Goal: Task Accomplishment & Management: Manage account settings

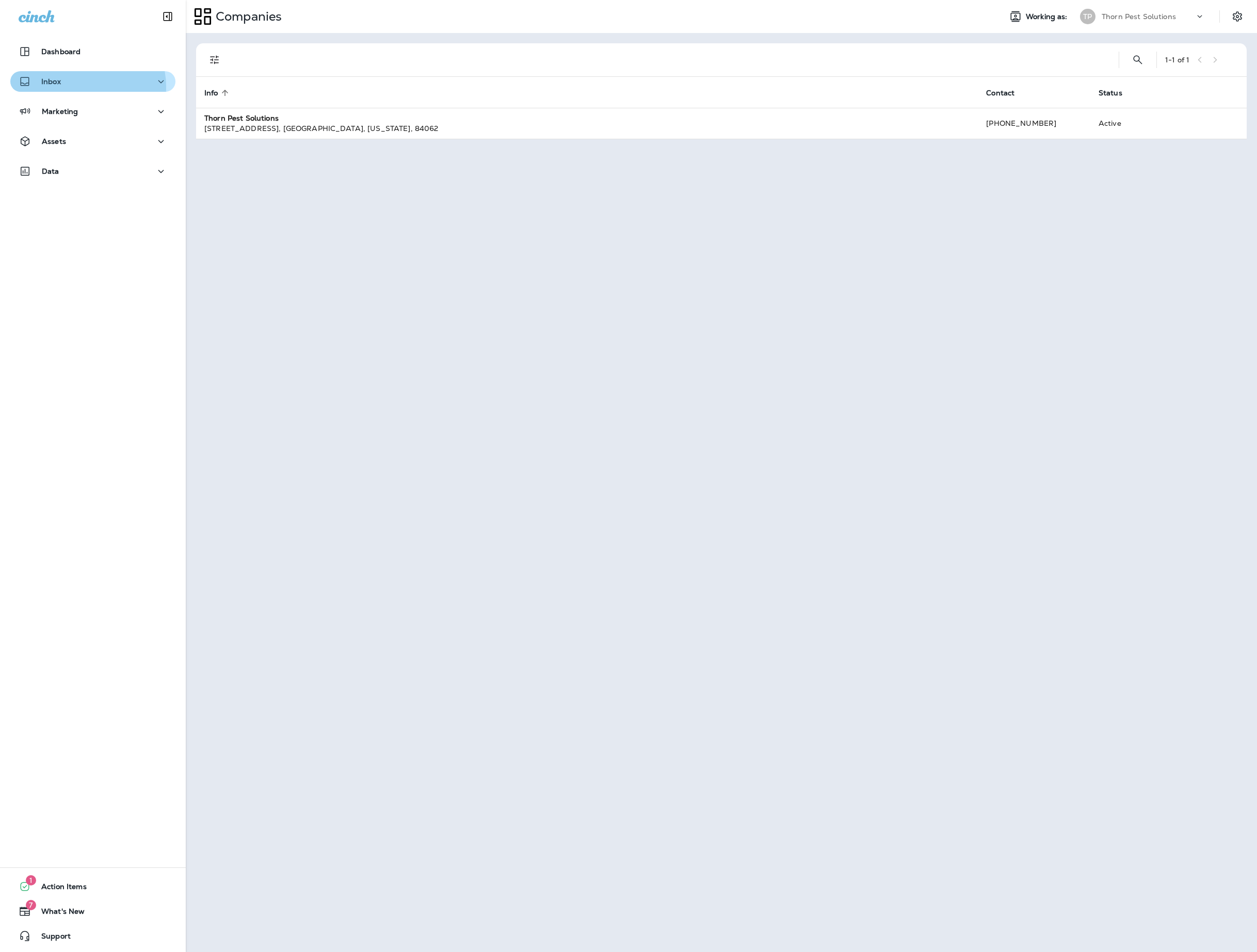
click at [83, 86] on div "Inbox" at bounding box center [93, 81] width 149 height 13
click at [103, 194] on div "Marketing" at bounding box center [93, 192] width 149 height 13
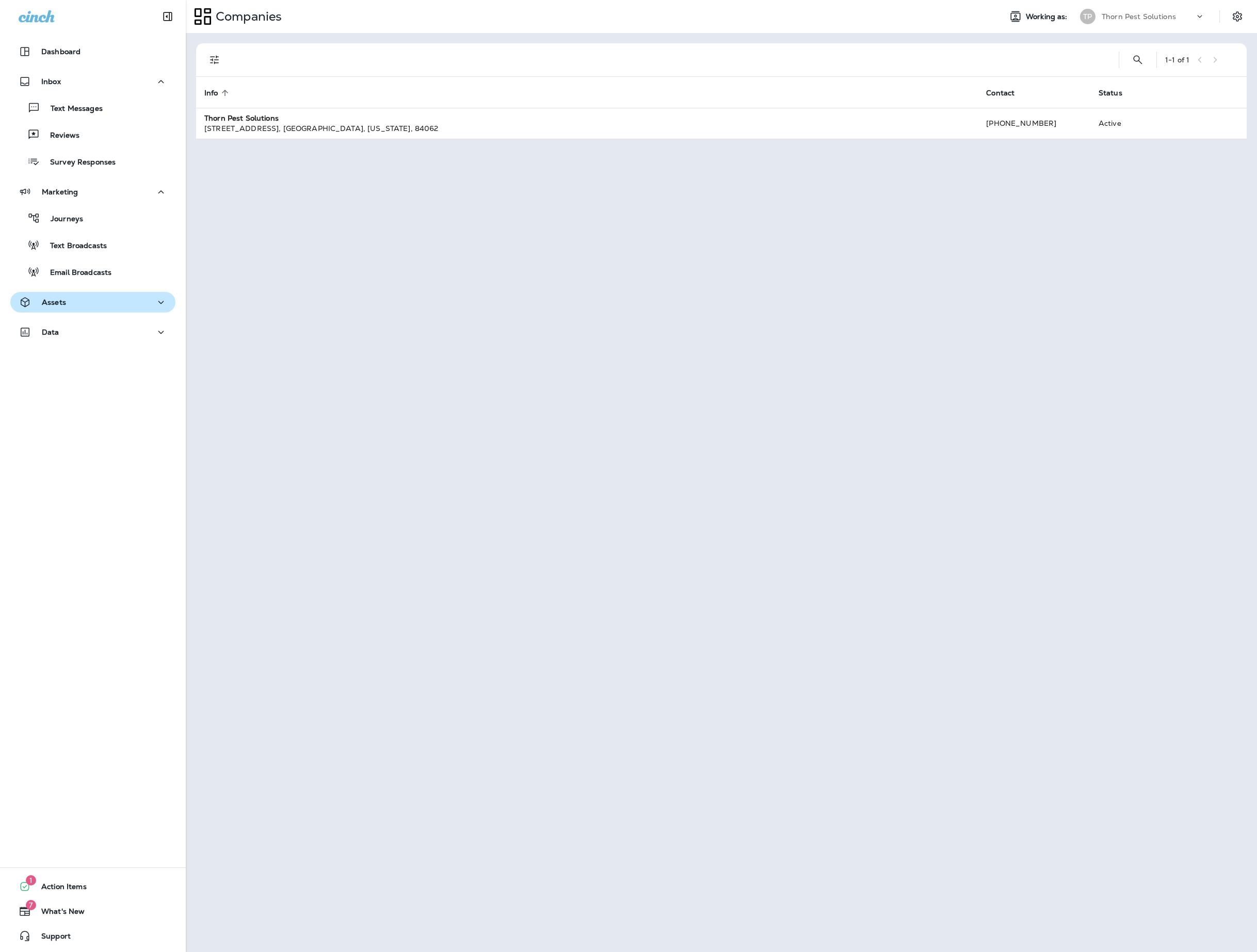
click at [114, 301] on div "Assets" at bounding box center [93, 303] width 149 height 13
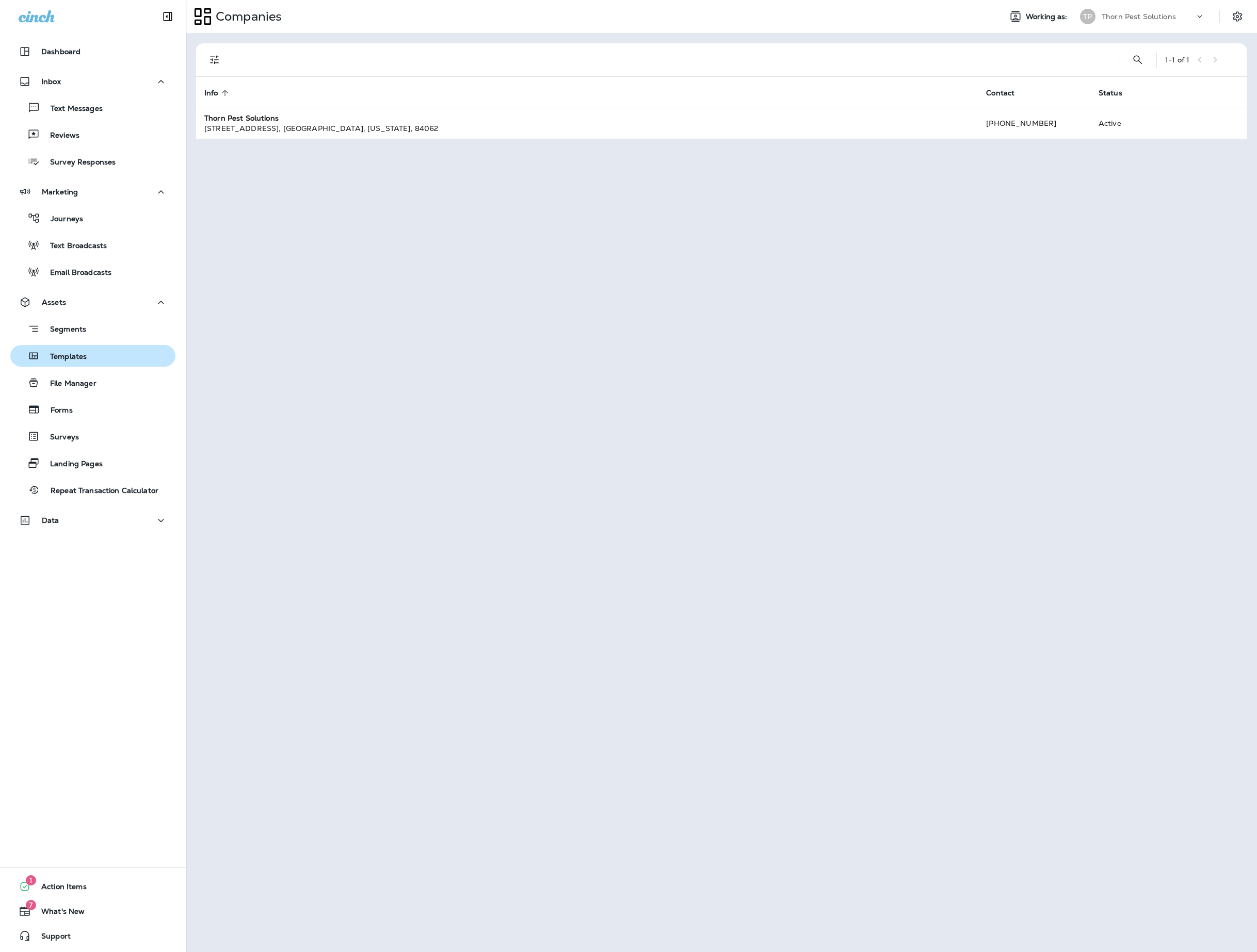
click at [109, 357] on div "Templates" at bounding box center [93, 356] width 157 height 16
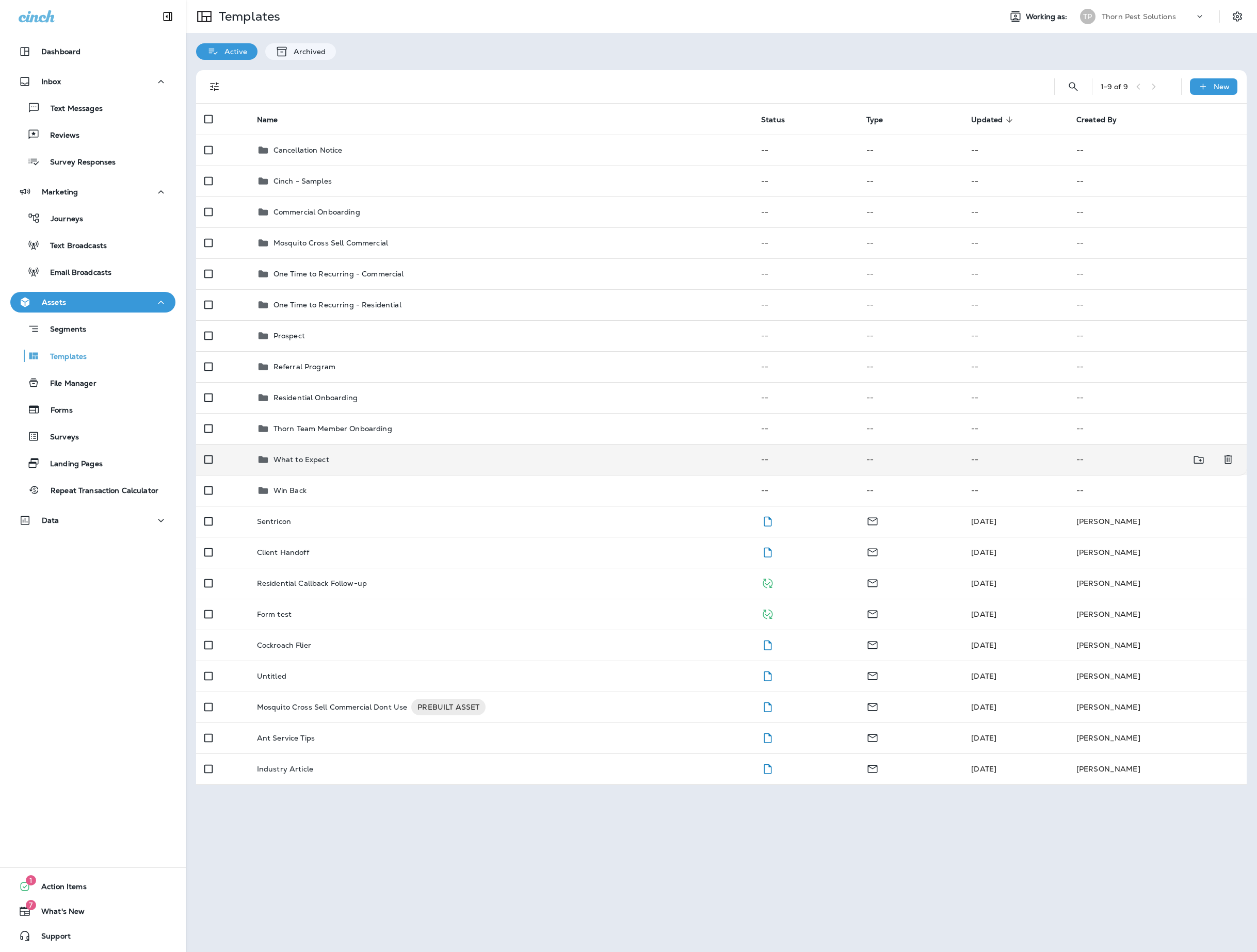
click at [329, 464] on p "What to Expect" at bounding box center [301, 460] width 56 height 9
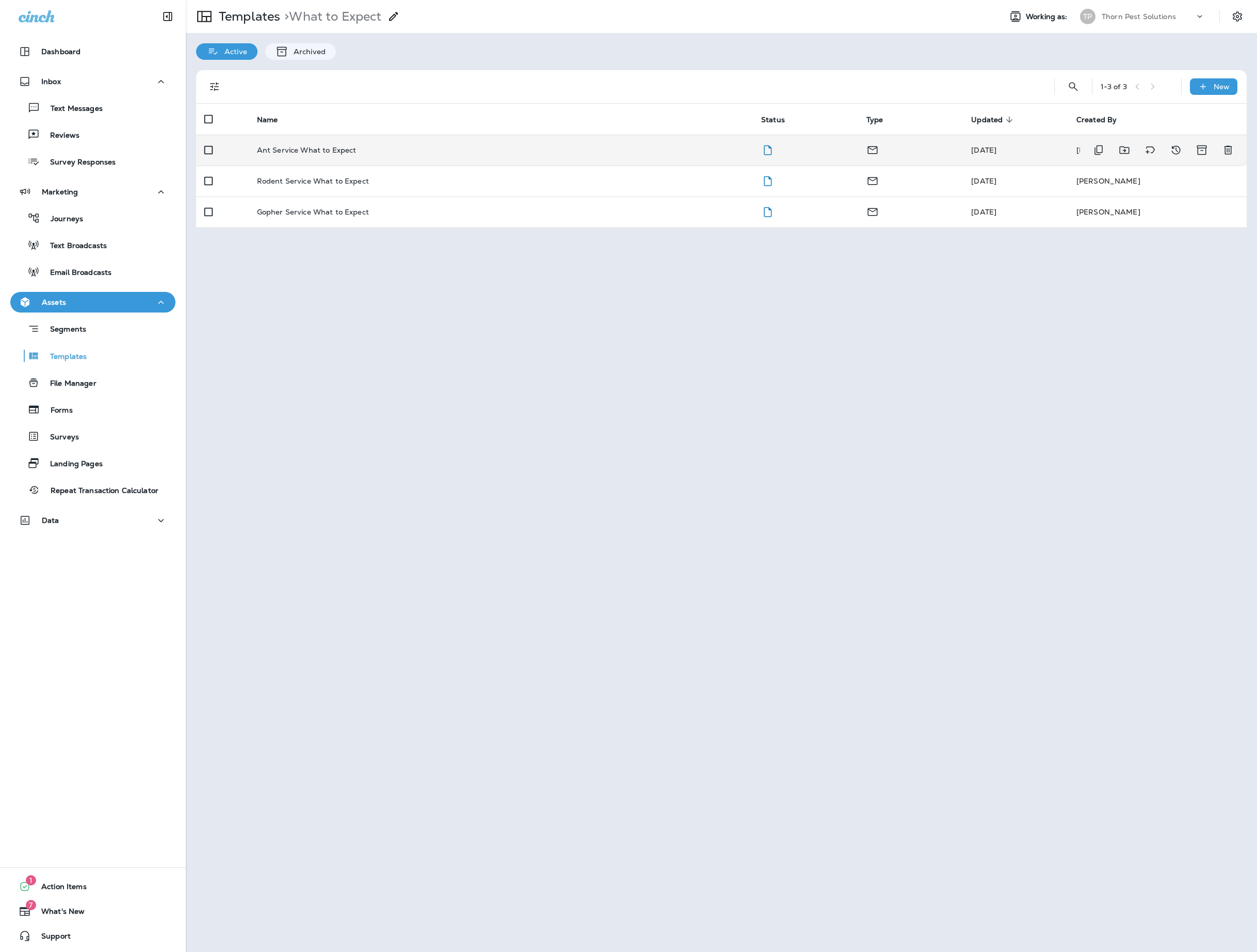
click at [388, 153] on div "Ant Service What to Expect" at bounding box center [501, 150] width 488 height 9
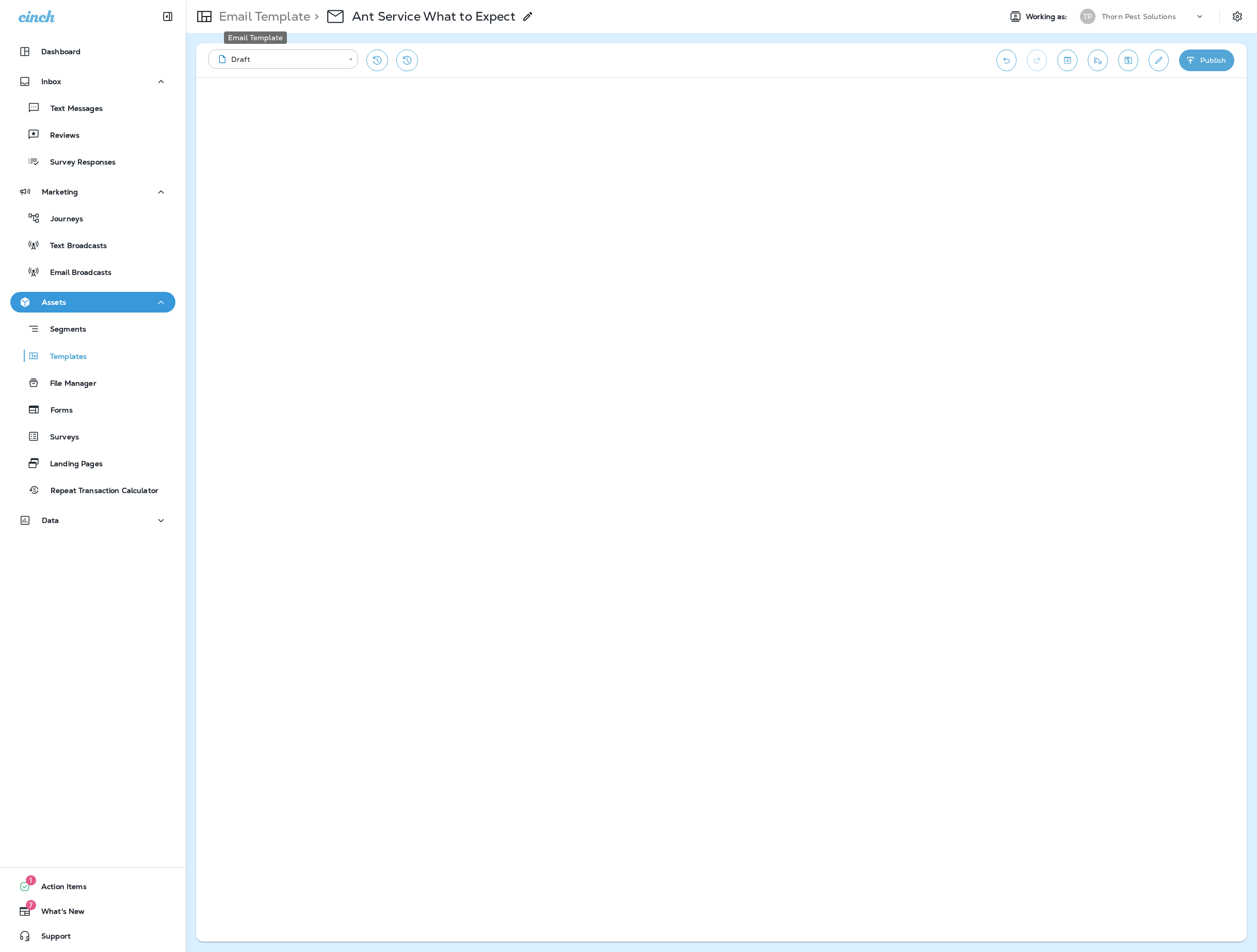
click at [284, 18] on p "Email Template" at bounding box center [262, 16] width 96 height 16
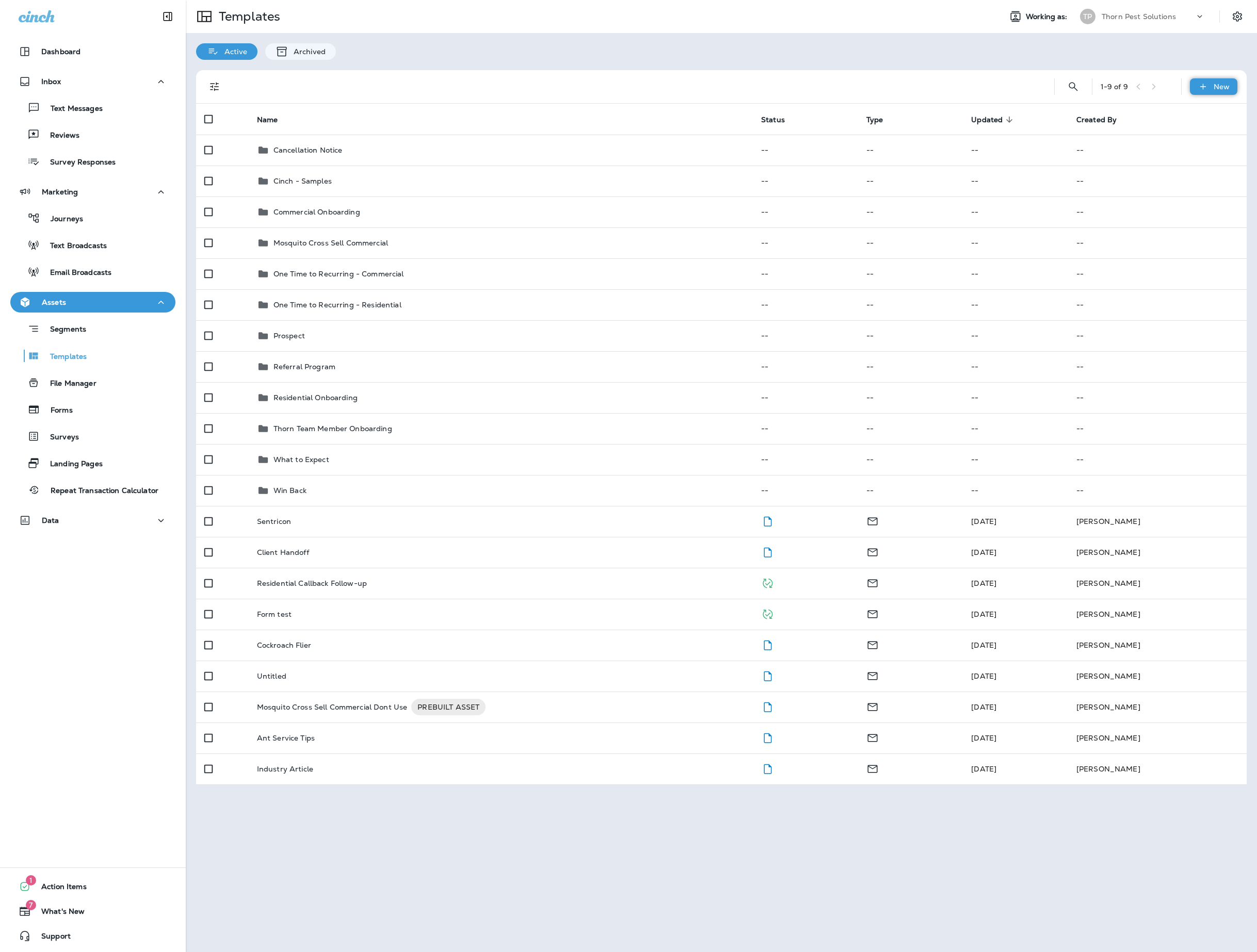
click at [1205, 83] on div "New" at bounding box center [1213, 86] width 47 height 16
click at [578, 46] on div at bounding box center [628, 476] width 1257 height 952
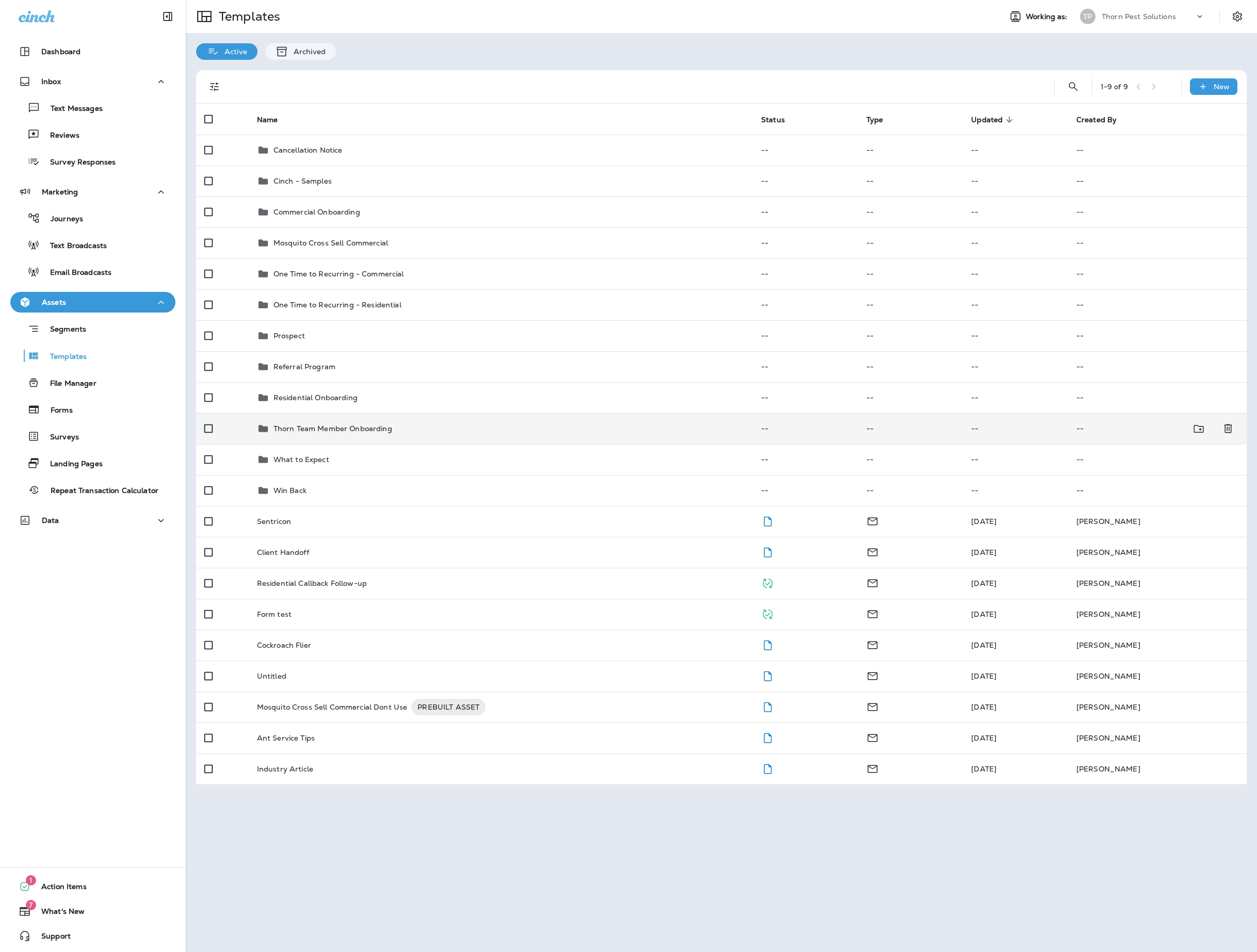
click at [360, 433] on p "Thorn Team Member Onboarding" at bounding box center [333, 429] width 119 height 9
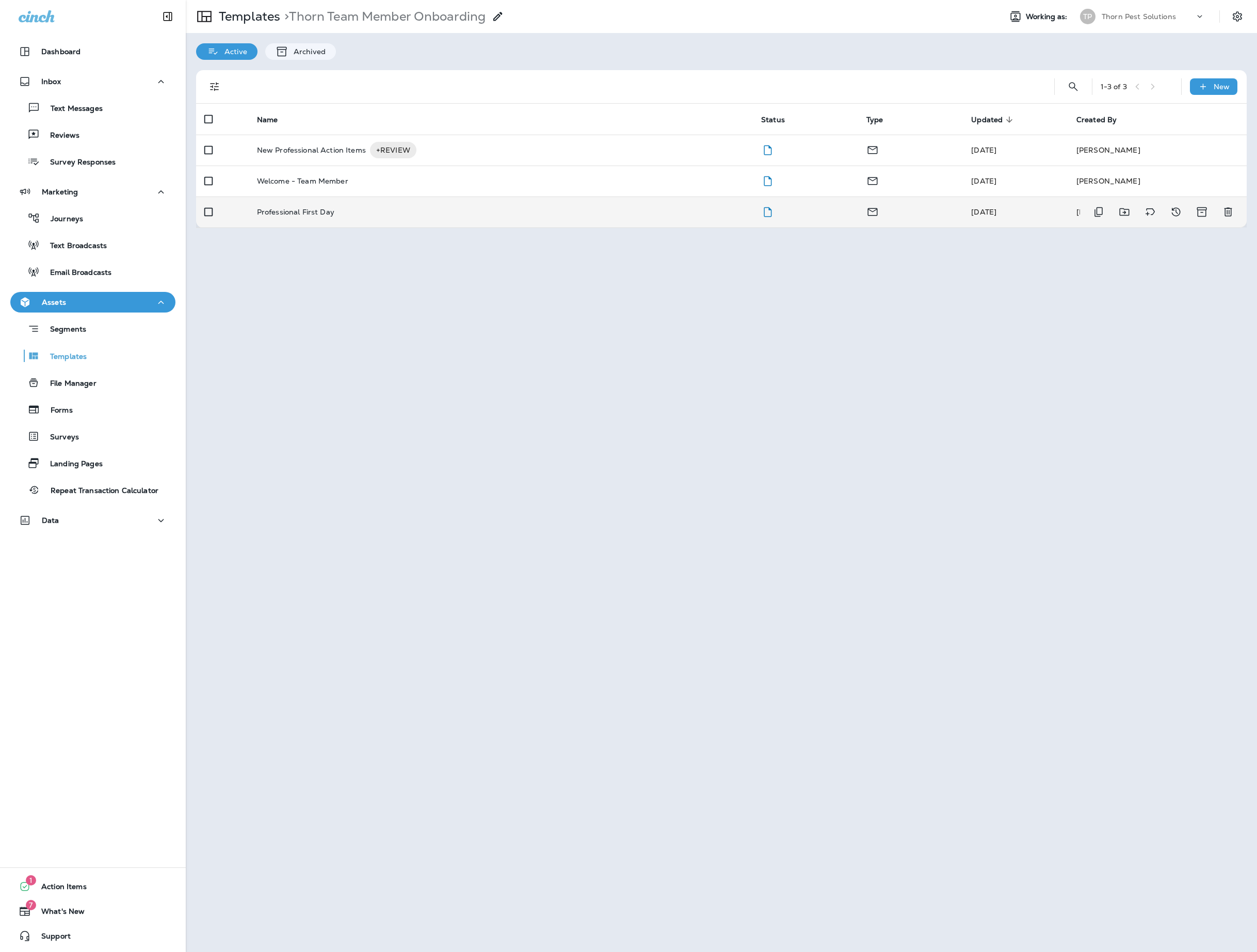
click at [396, 216] on div "Professional First Day" at bounding box center [501, 212] width 488 height 9
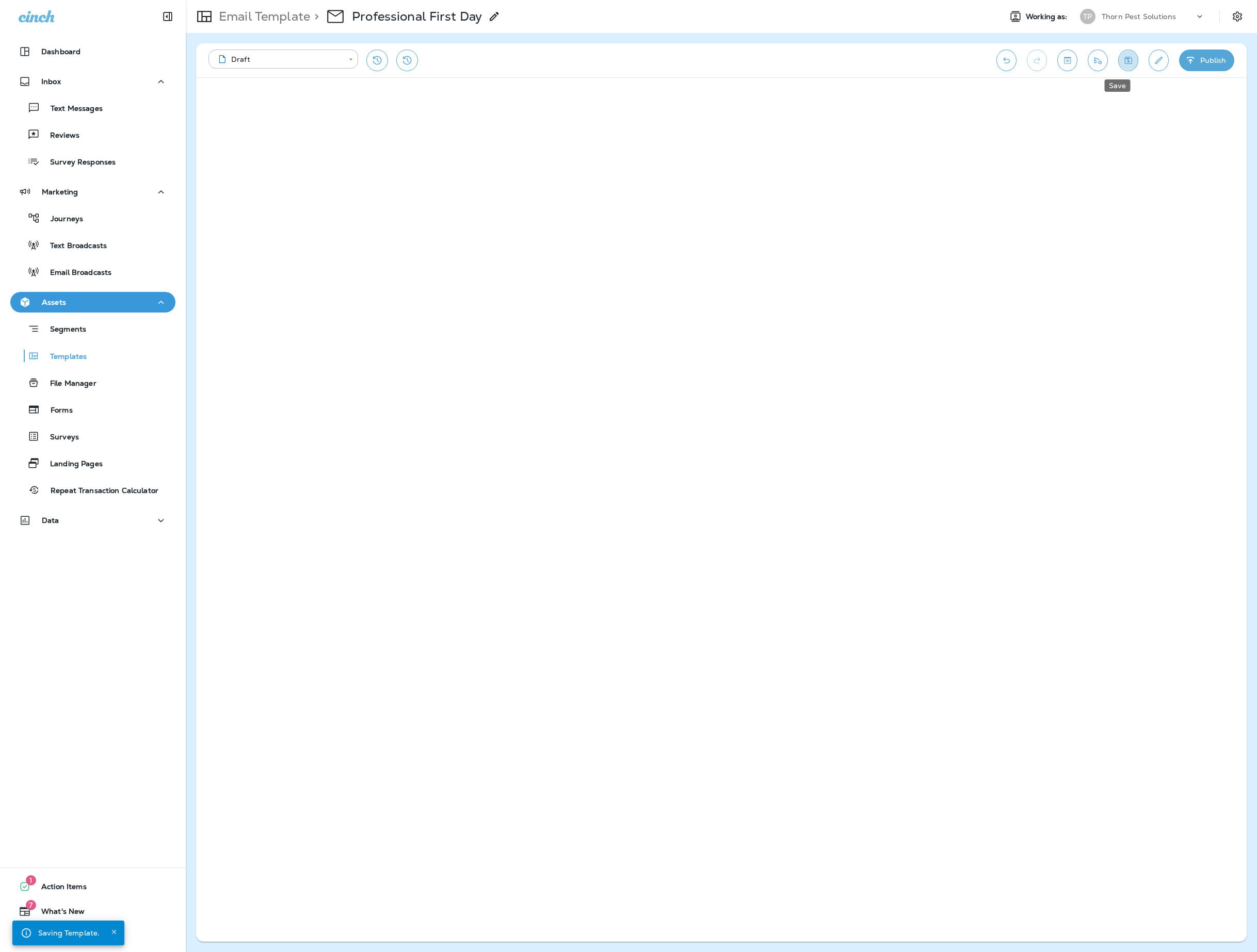
click at [1123, 59] on icon "Save" at bounding box center [1128, 60] width 11 height 10
click at [263, 19] on p "Email Template" at bounding box center [262, 16] width 96 height 16
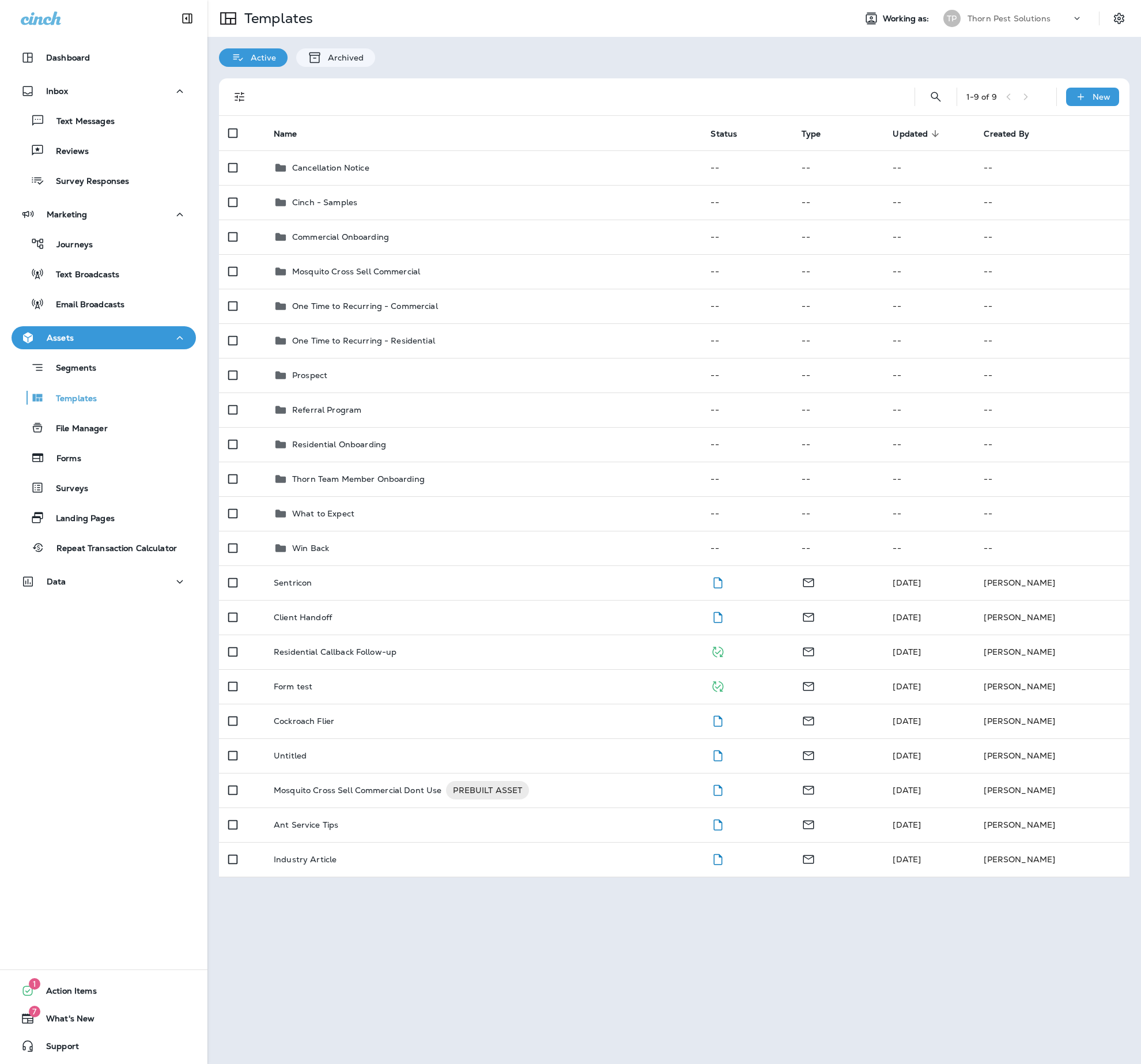
click at [747, 971] on div "Templates Working as: [PERSON_NAME] Pest Solutions Active Archived 1 - 9 of 9 N…" at bounding box center [674, 532] width 934 height 1064
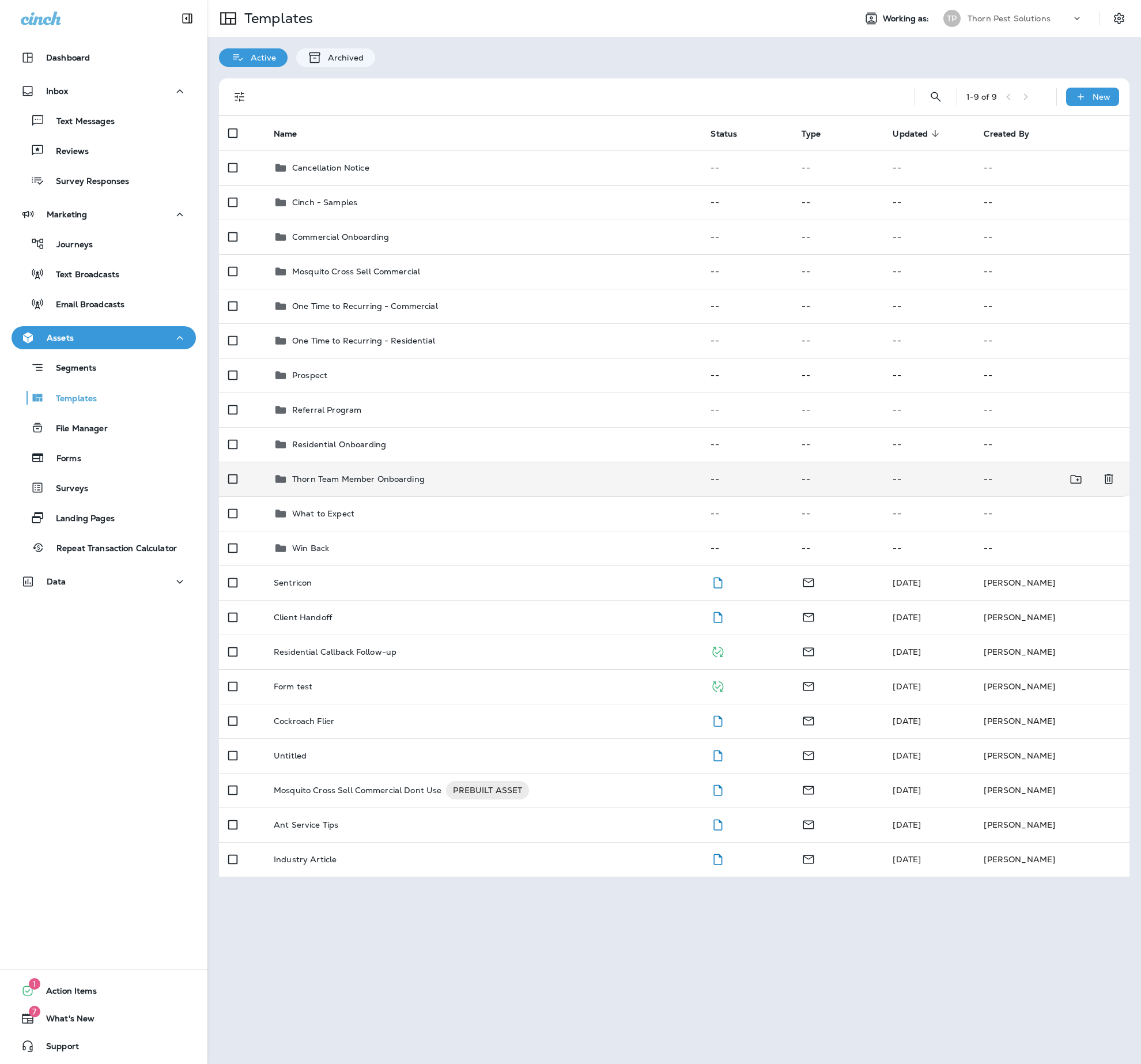
click at [479, 486] on div "Thorn Team Member Onboarding" at bounding box center [483, 479] width 418 height 14
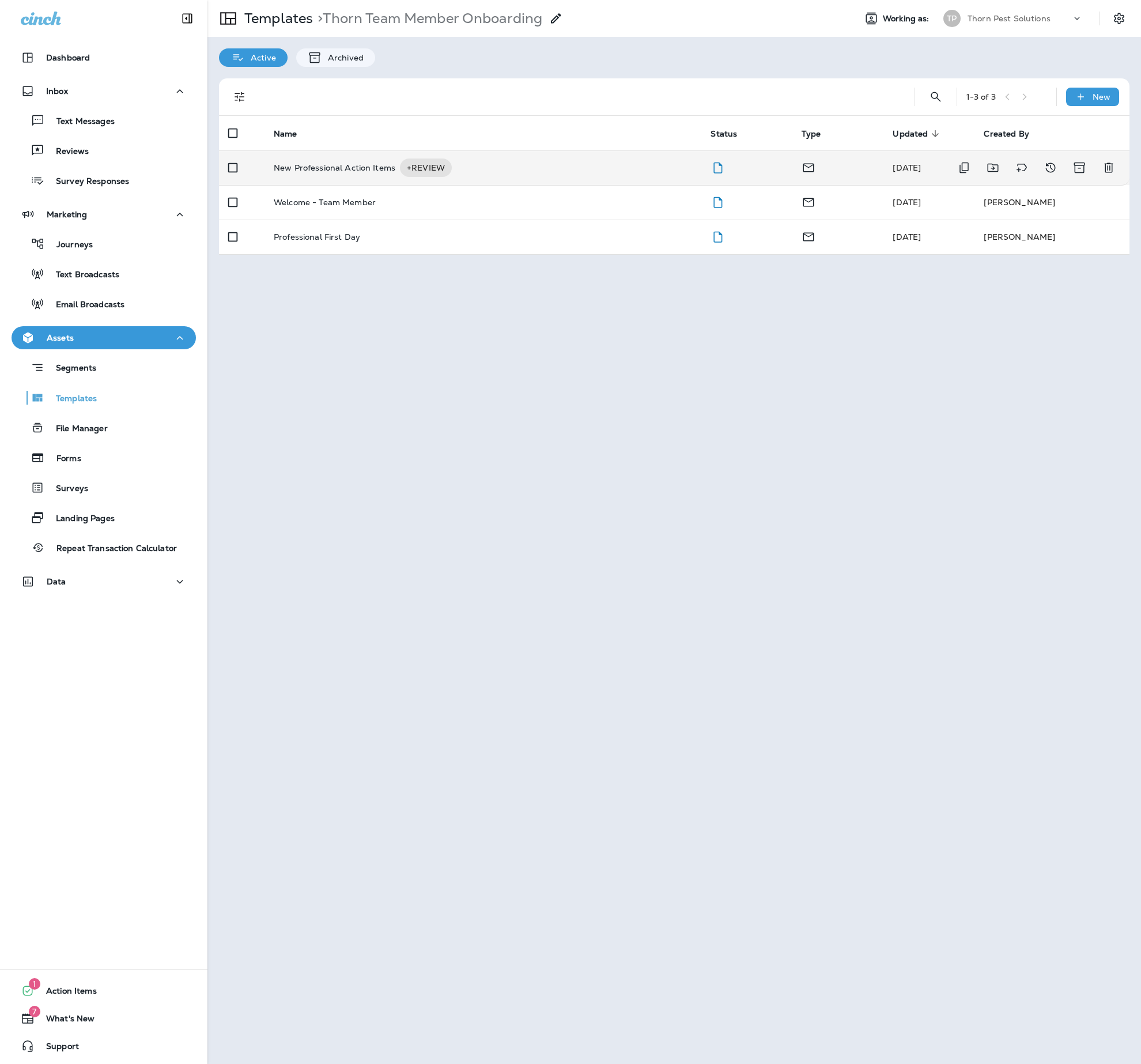
click at [383, 169] on p "New Professional Action Items" at bounding box center [334, 168] width 121 height 18
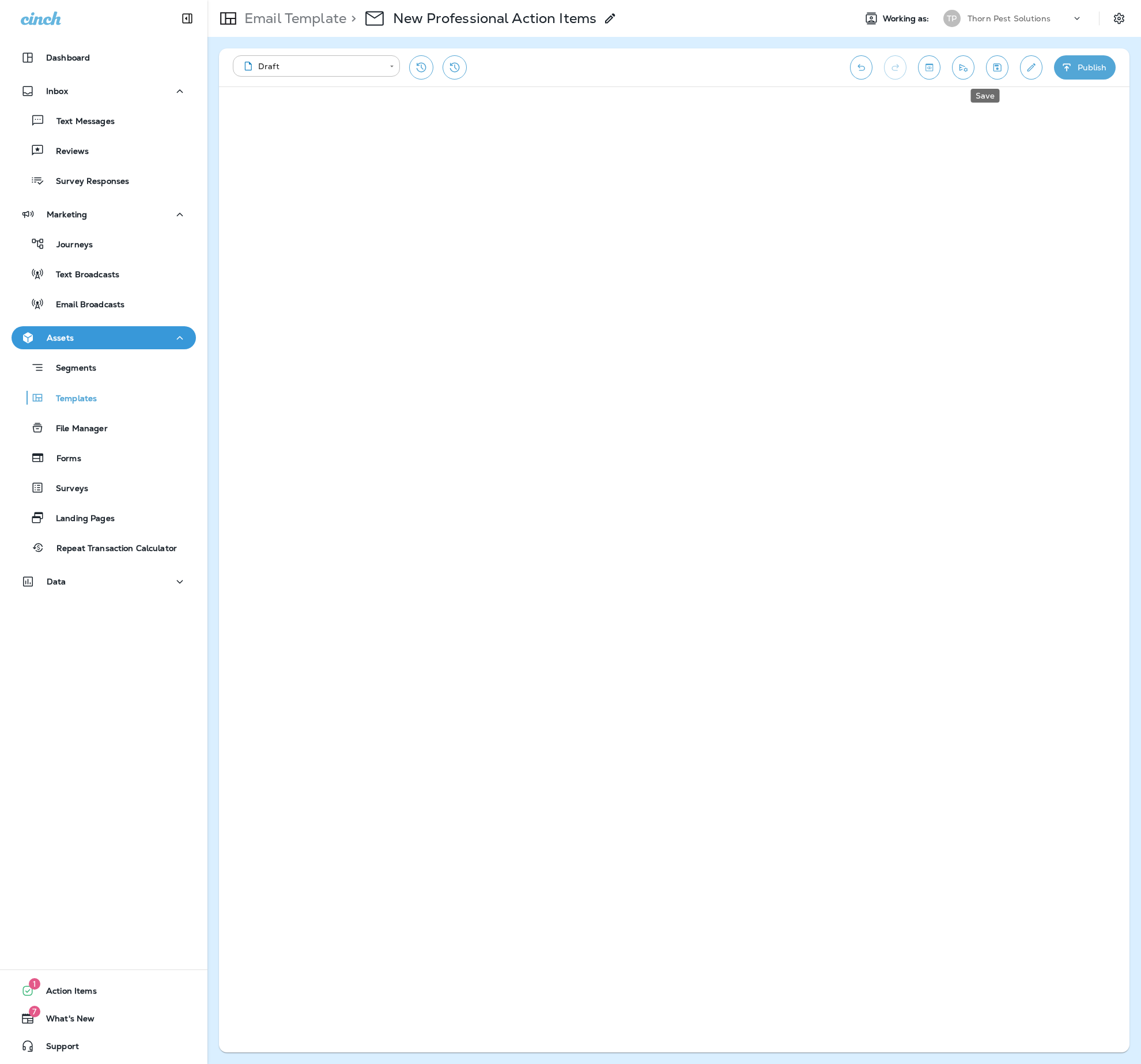
click at [993, 65] on icon "Save" at bounding box center [997, 67] width 8 height 8
click at [993, 65] on icon "Save" at bounding box center [997, 67] width 12 height 11
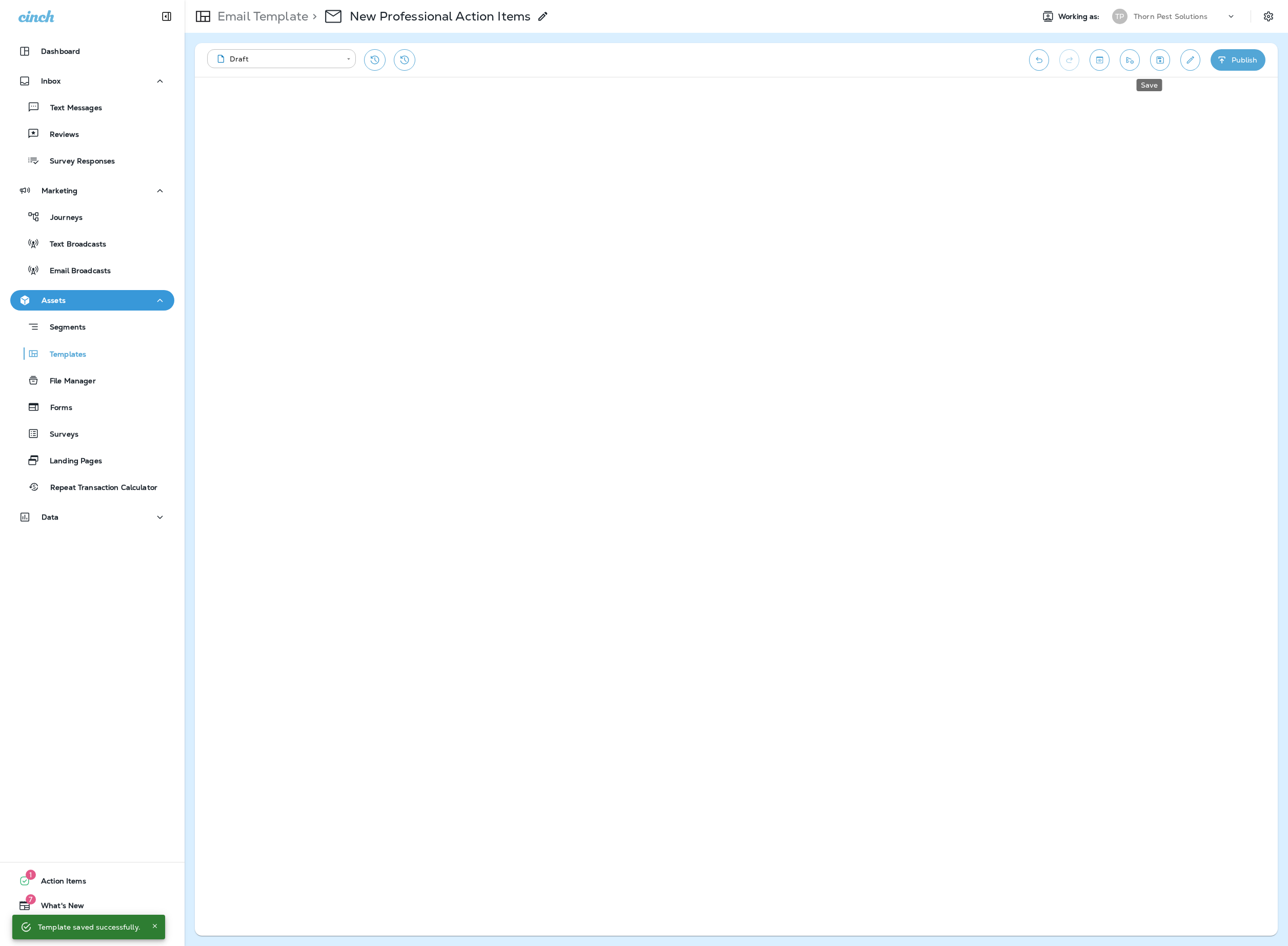
click at [1150, 60] on button "Save" at bounding box center [1160, 60] width 20 height 21
click at [266, 18] on p "Email Template" at bounding box center [261, 16] width 95 height 16
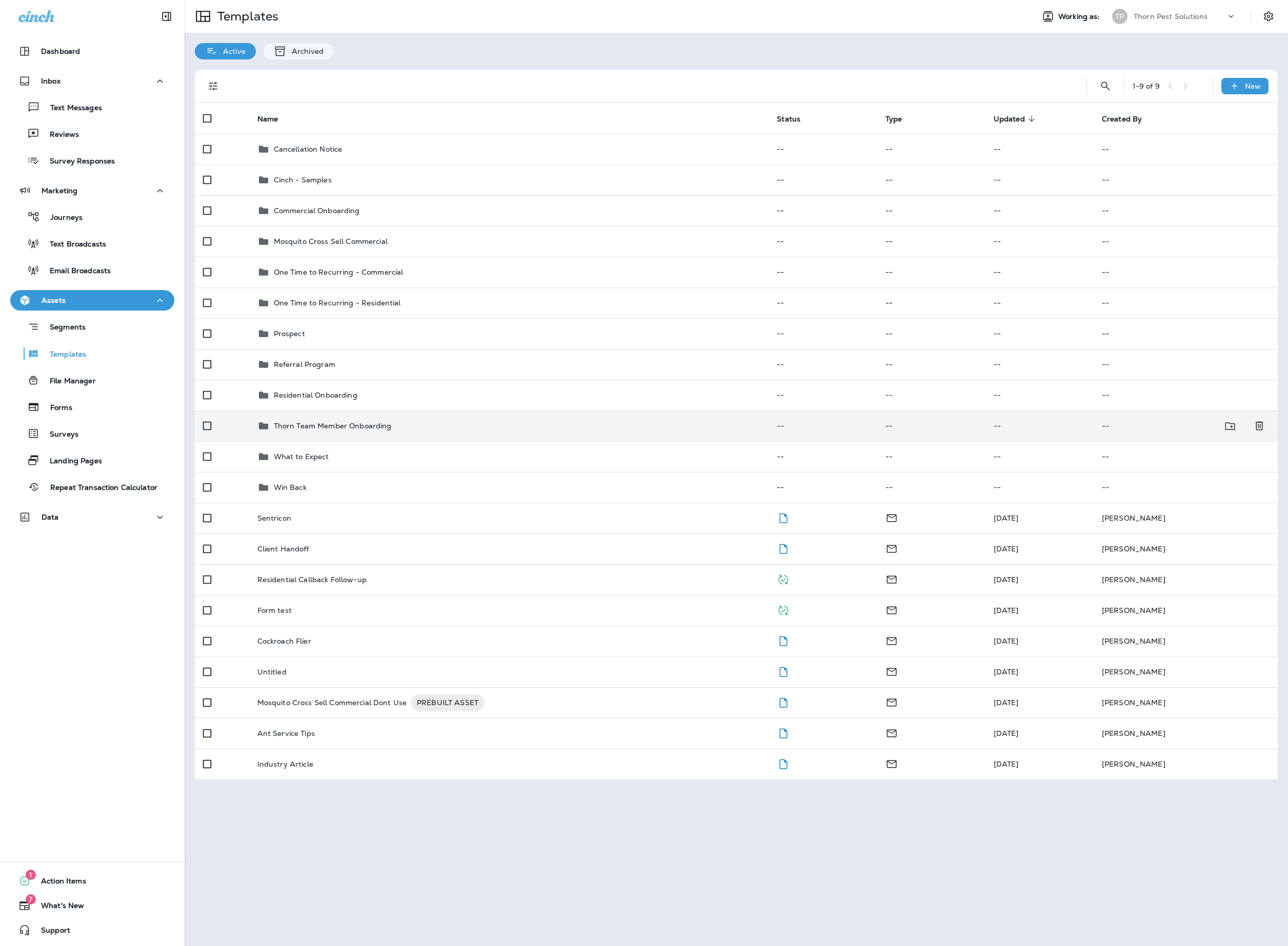
click at [440, 432] on div "Thorn Team Member Onboarding" at bounding box center [509, 426] width 503 height 12
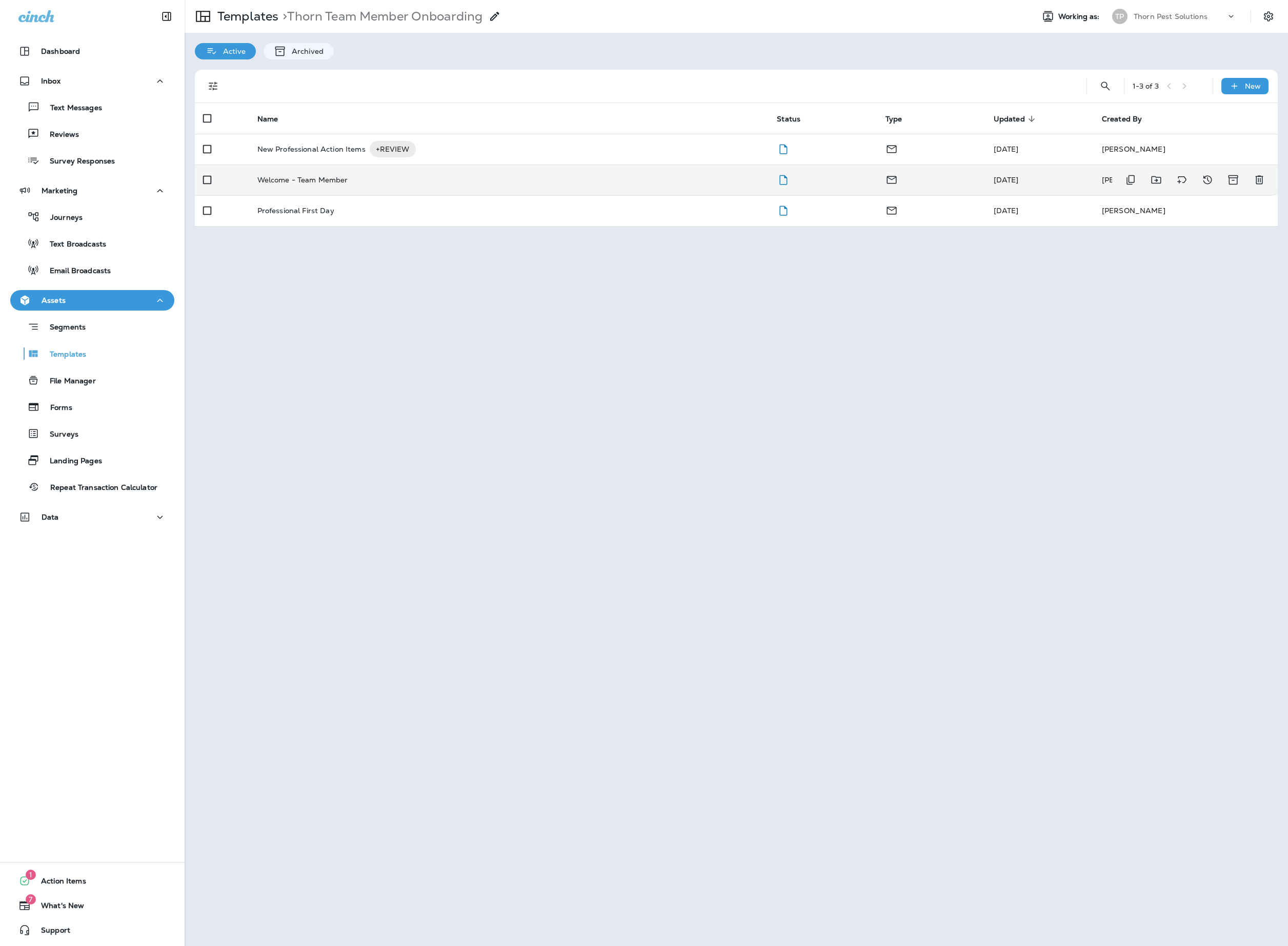
click at [348, 184] on p "Welcome - Team Member" at bounding box center [303, 180] width 91 height 9
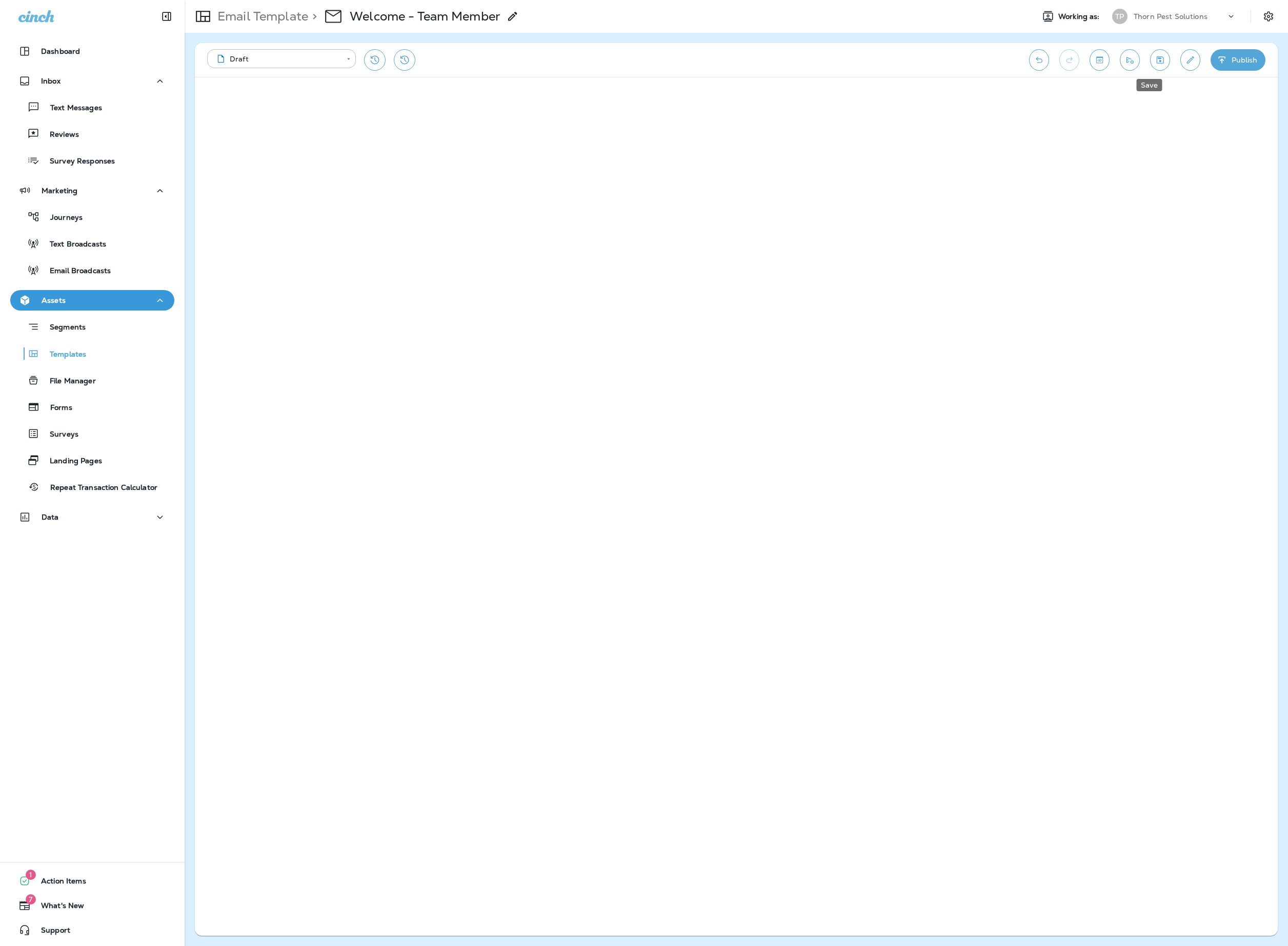
click at [1157, 62] on icon "Save" at bounding box center [1161, 60] width 7 height 7
click at [517, 16] on use at bounding box center [513, 16] width 9 height 9
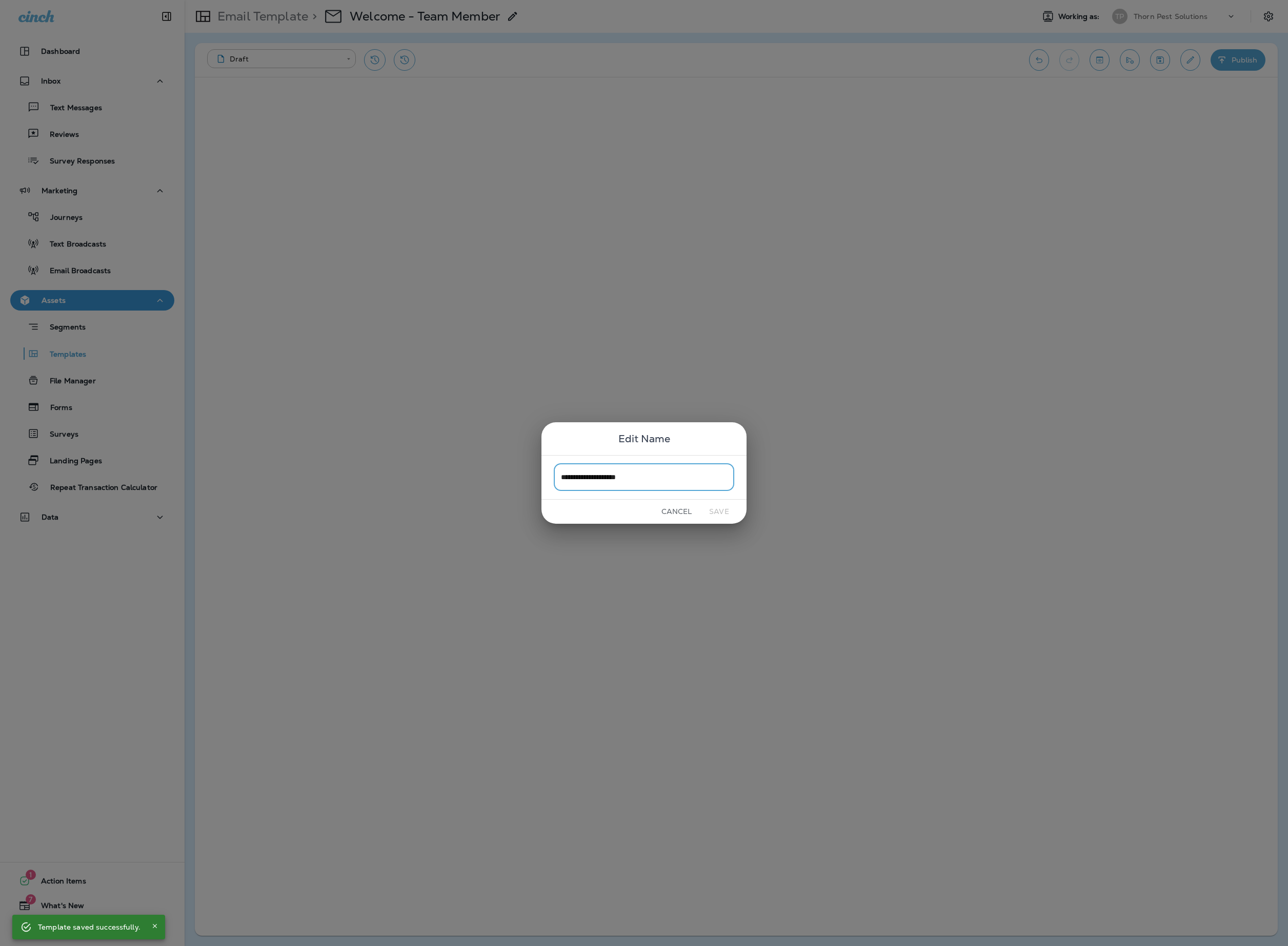
click at [711, 478] on input "**********" at bounding box center [644, 478] width 180 height 27
type input "**********"
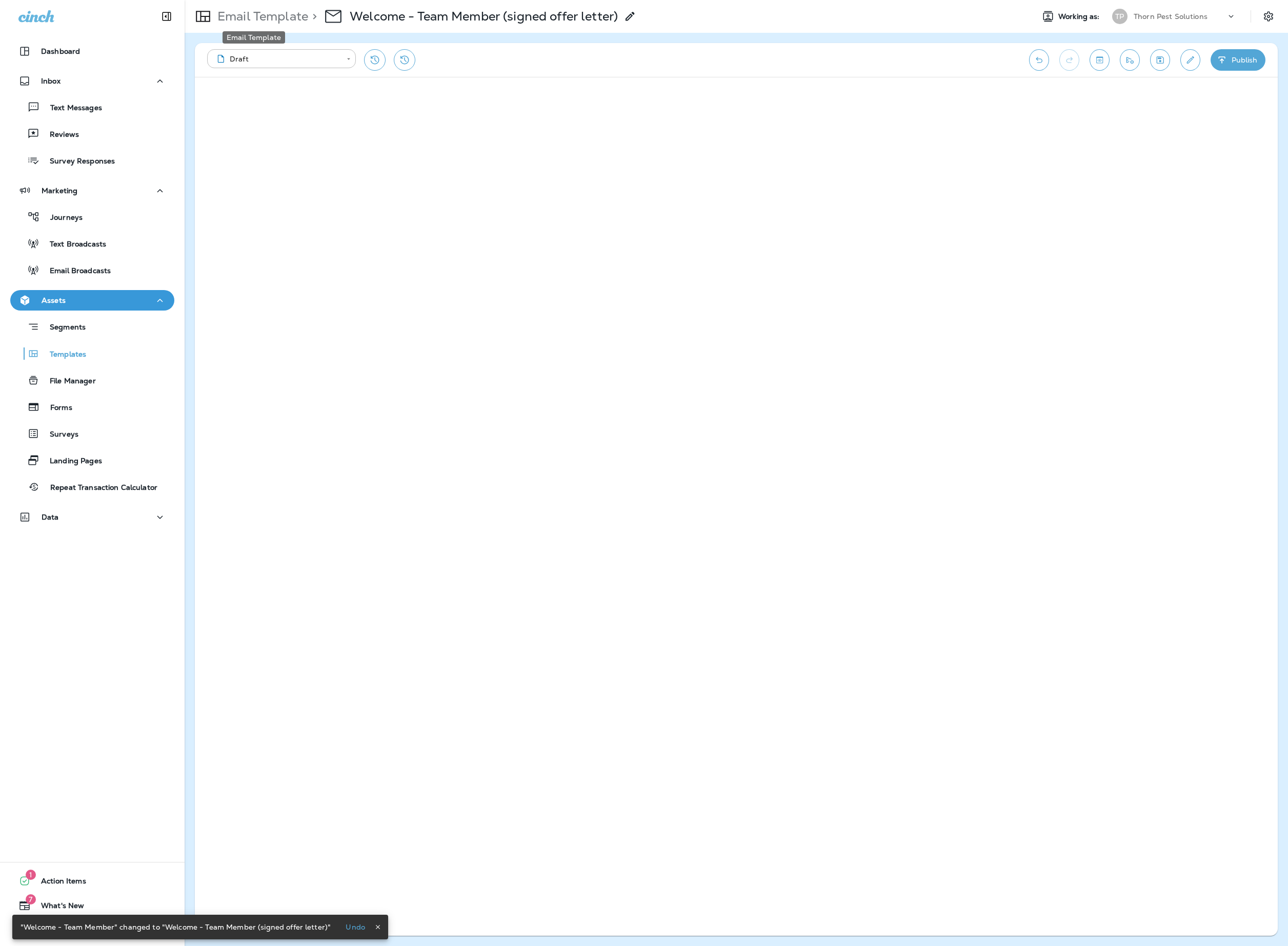
click at [284, 14] on p "Email Template" at bounding box center [261, 16] width 95 height 16
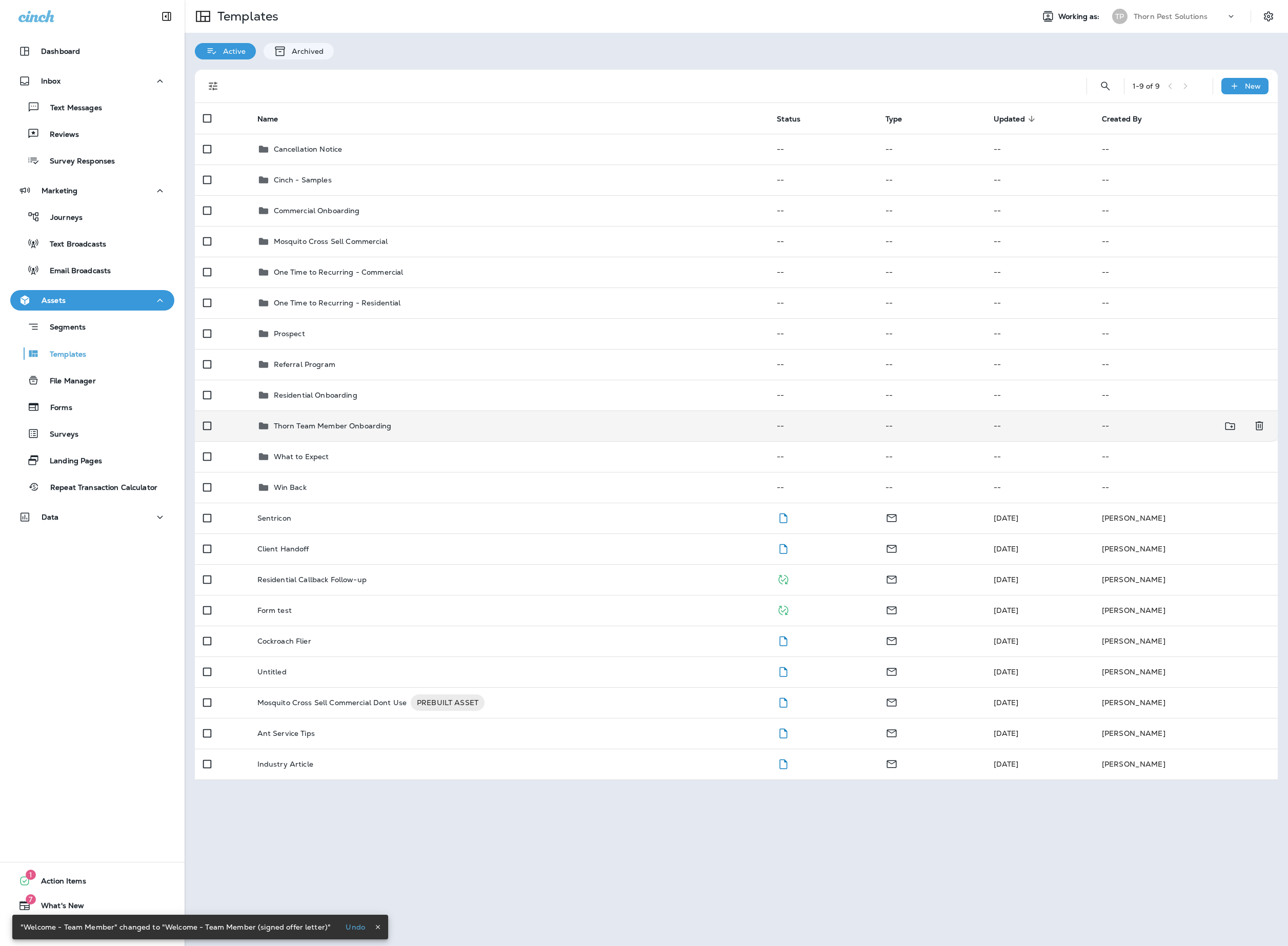
click at [430, 432] on div "Thorn Team Member Onboarding" at bounding box center [509, 426] width 503 height 12
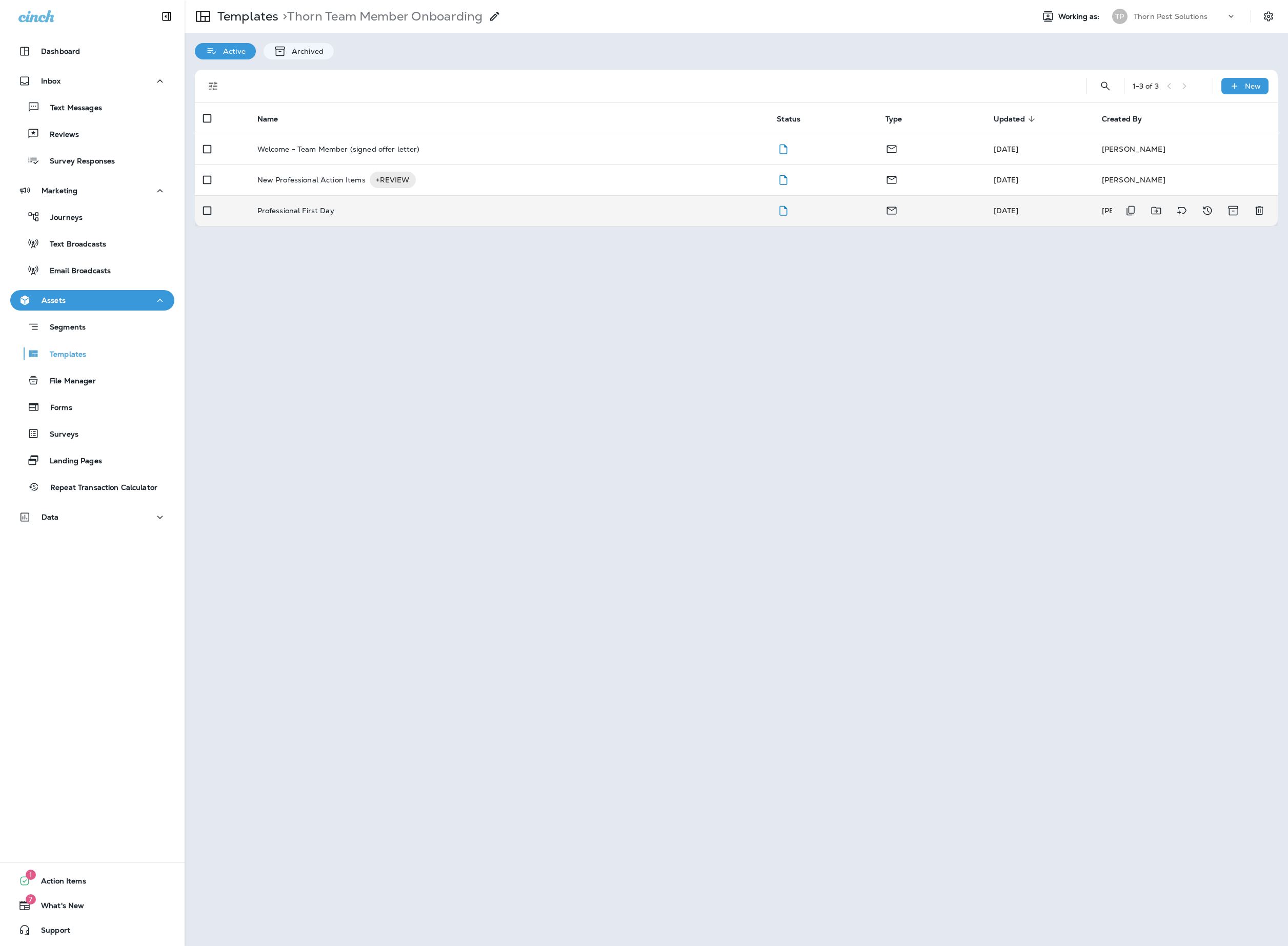
click at [369, 215] on div "Professional First Day" at bounding box center [509, 211] width 503 height 9
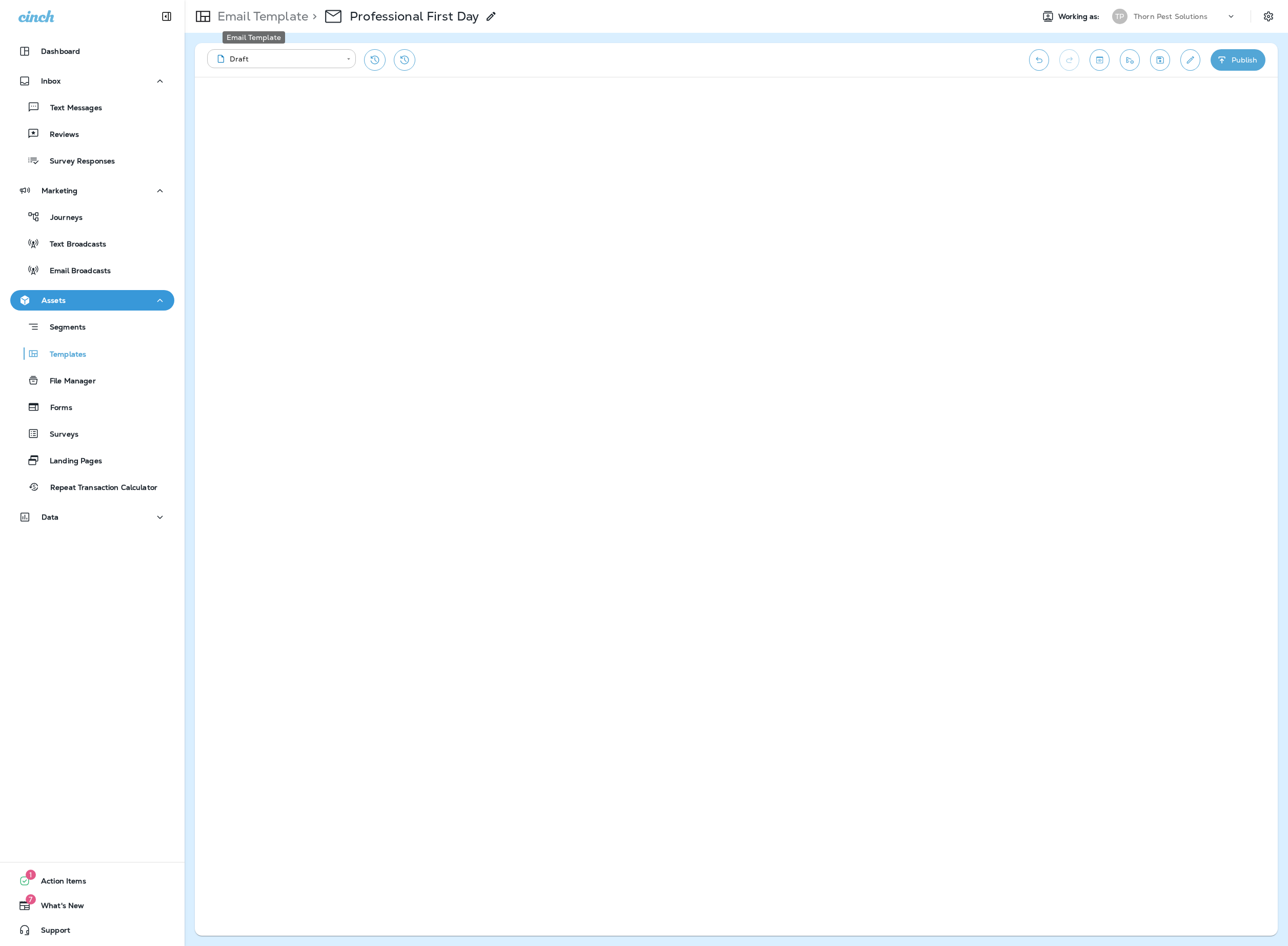
click at [279, 16] on p "Email Template" at bounding box center [261, 16] width 95 height 16
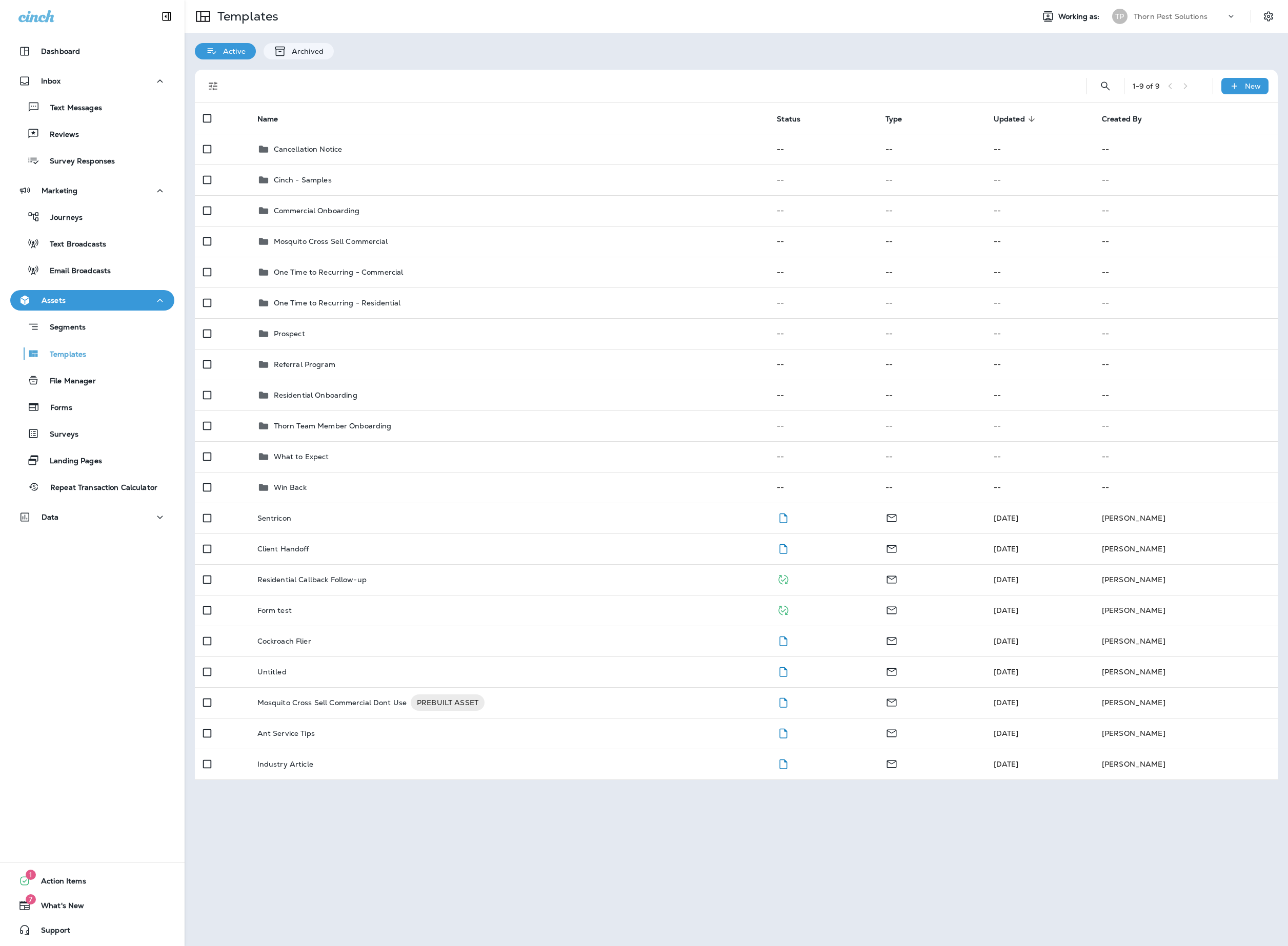
click at [99, 634] on div "Dashboard Inbox Text Messages Reviews Survey Responses Marketing Journeys Text …" at bounding box center [92, 473] width 185 height 946
click at [381, 837] on div "Templates Working as: [PERSON_NAME] Pest Solutions Active Archived 1 - 9 of 9 N…" at bounding box center [736, 473] width 1103 height 946
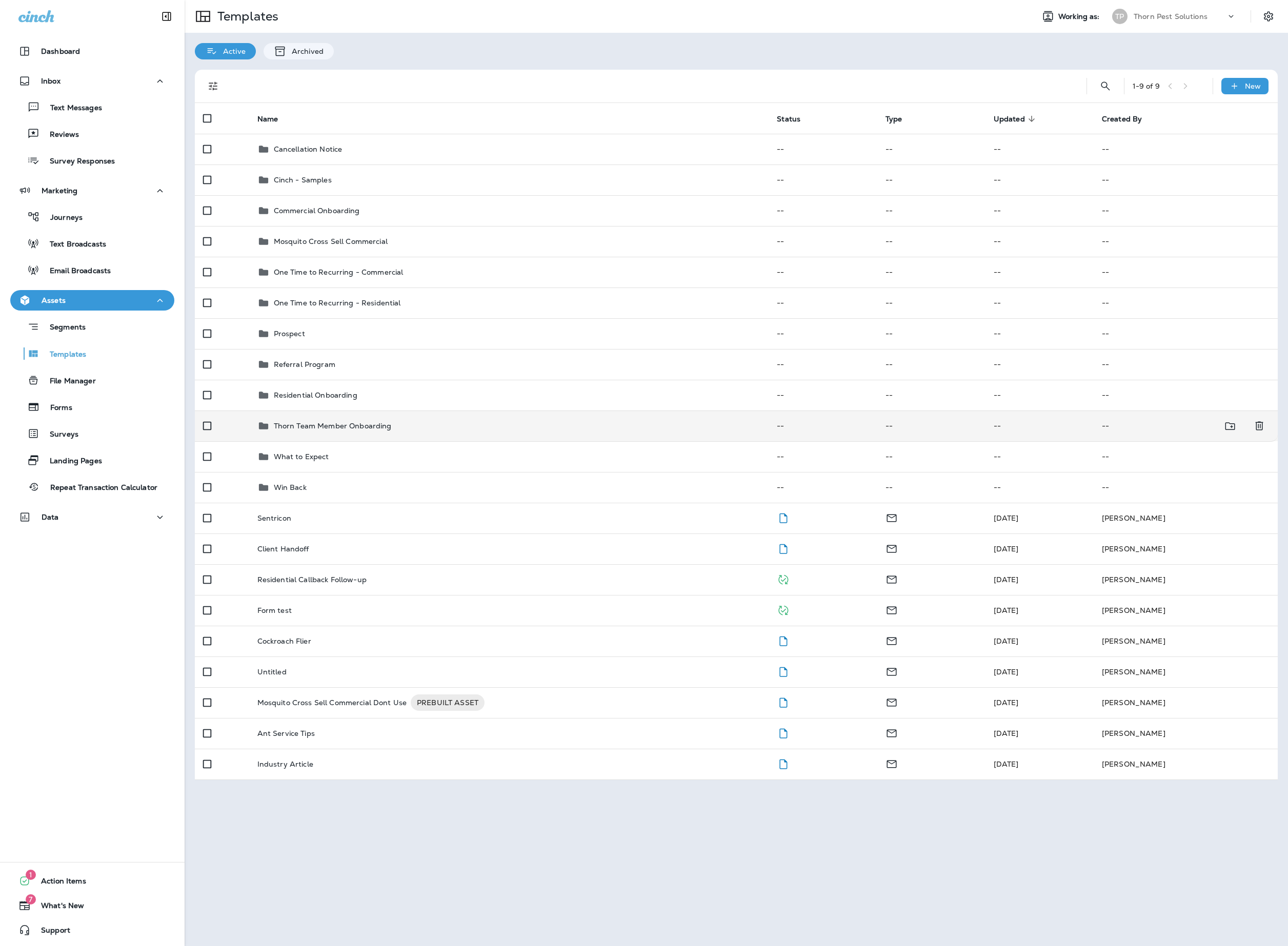
click at [392, 430] on p "Thorn Team Member Onboarding" at bounding box center [333, 426] width 118 height 9
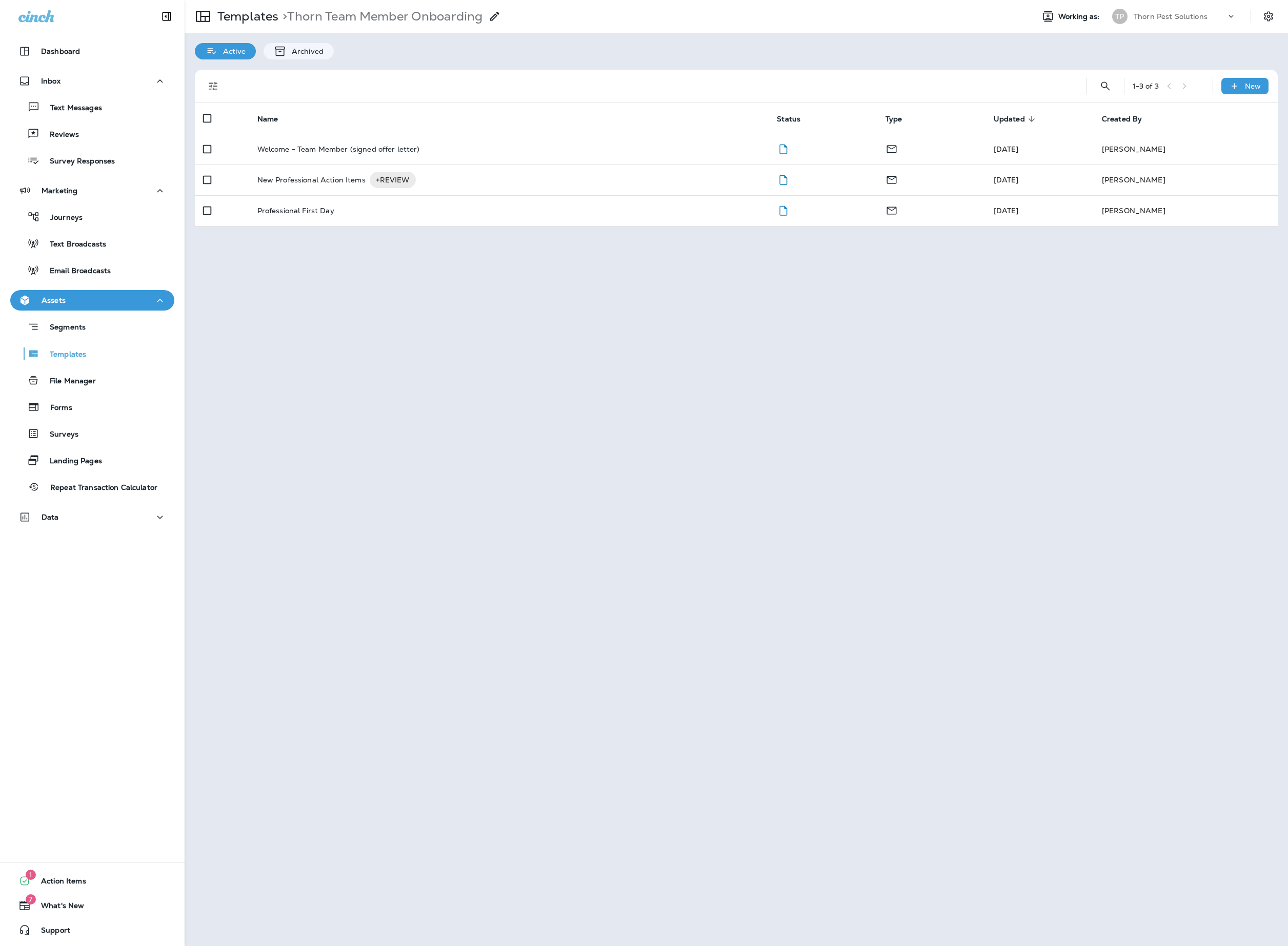
click at [649, 383] on div "Templates > Thorn Team Member Onboarding Working as: [PERSON_NAME] Pest Solutio…" at bounding box center [736, 473] width 1103 height 946
click at [1135, 185] on icon "Duplicate" at bounding box center [1131, 180] width 9 height 10
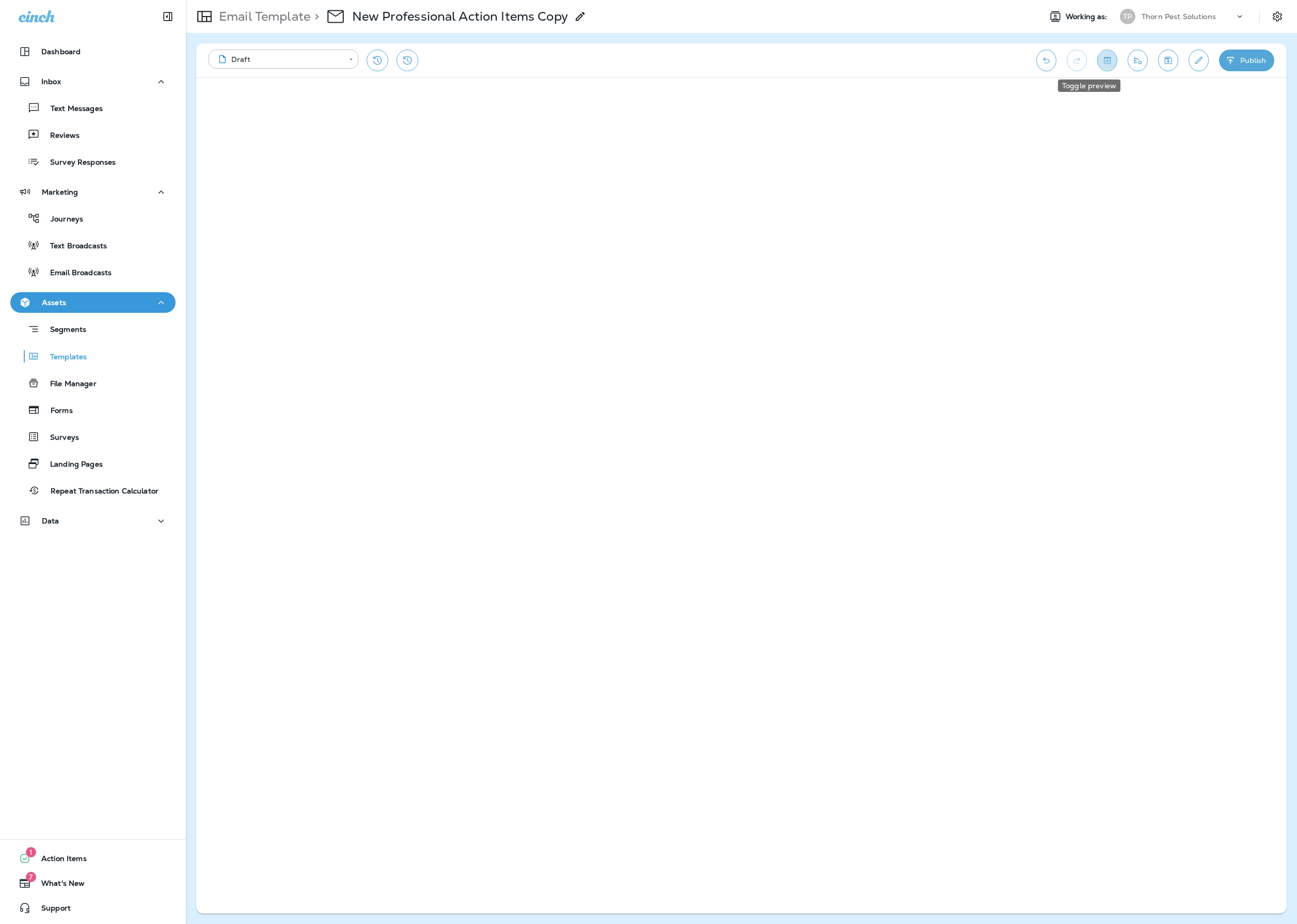
click at [1102, 61] on icon "Toggle preview" at bounding box center [1107, 60] width 11 height 10
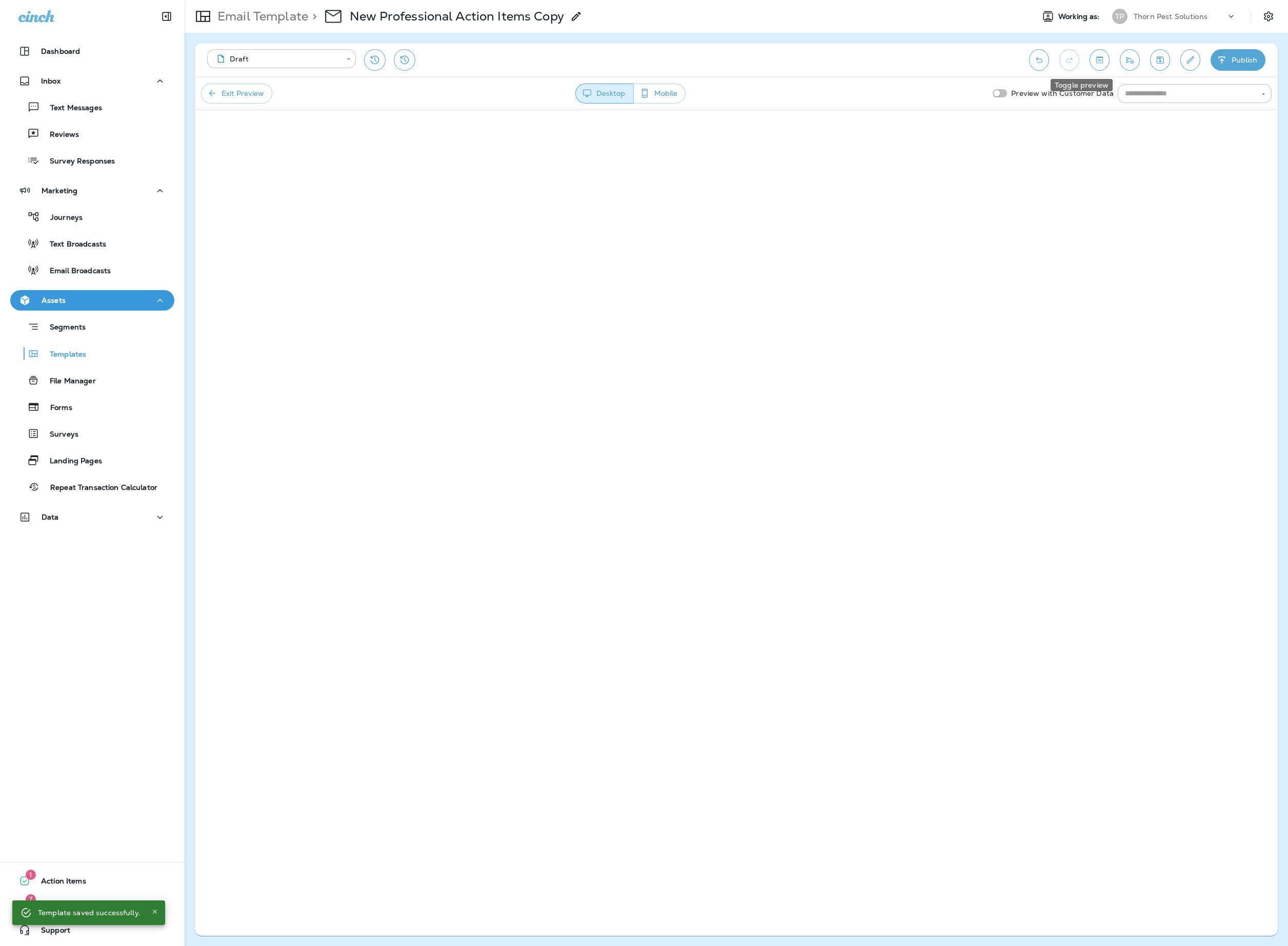
click at [1094, 60] on icon "Toggle preview" at bounding box center [1099, 60] width 11 height 10
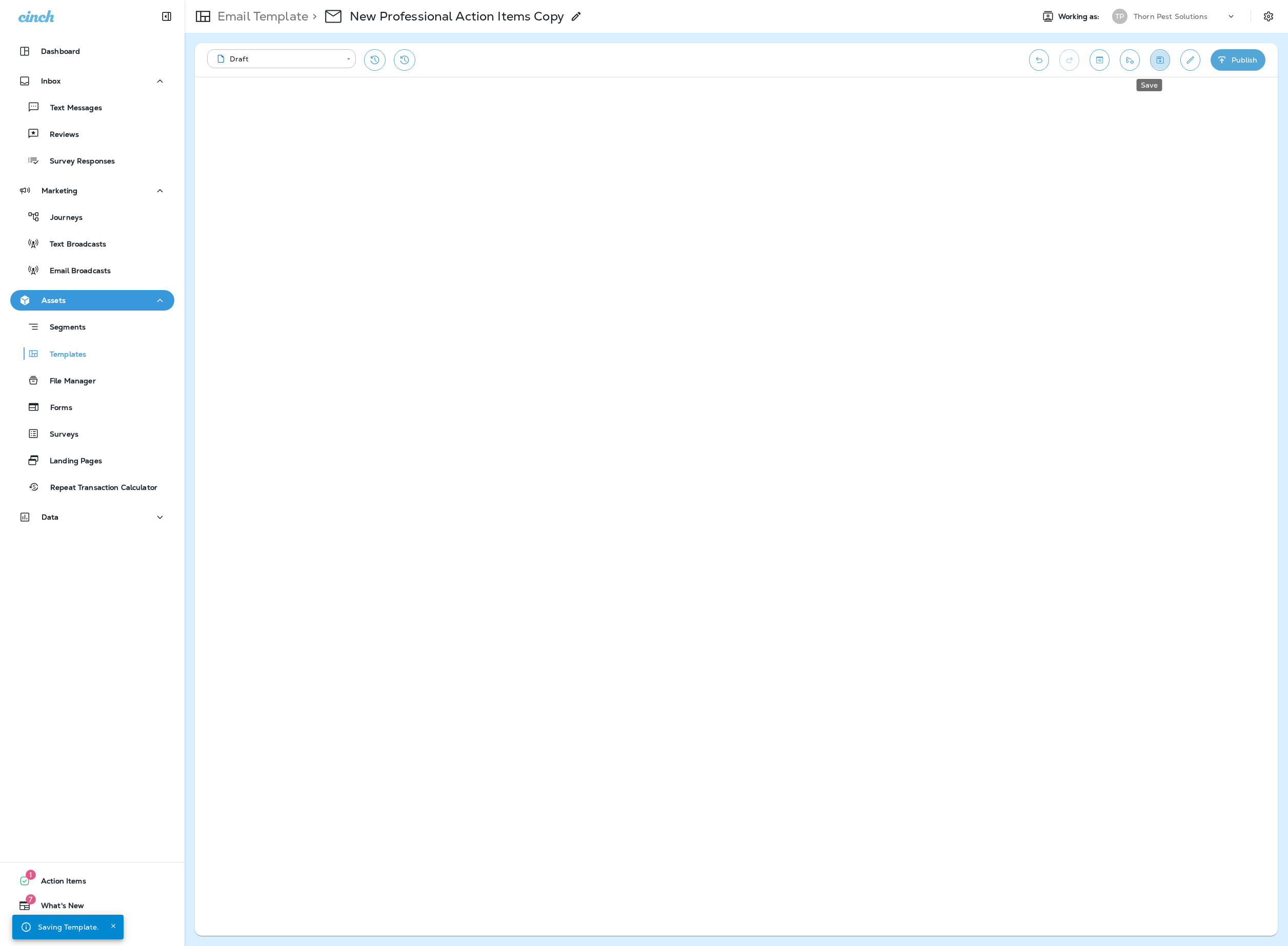
click at [1155, 64] on icon "Save" at bounding box center [1160, 60] width 11 height 10
click at [583, 16] on icon at bounding box center [576, 16] width 12 height 12
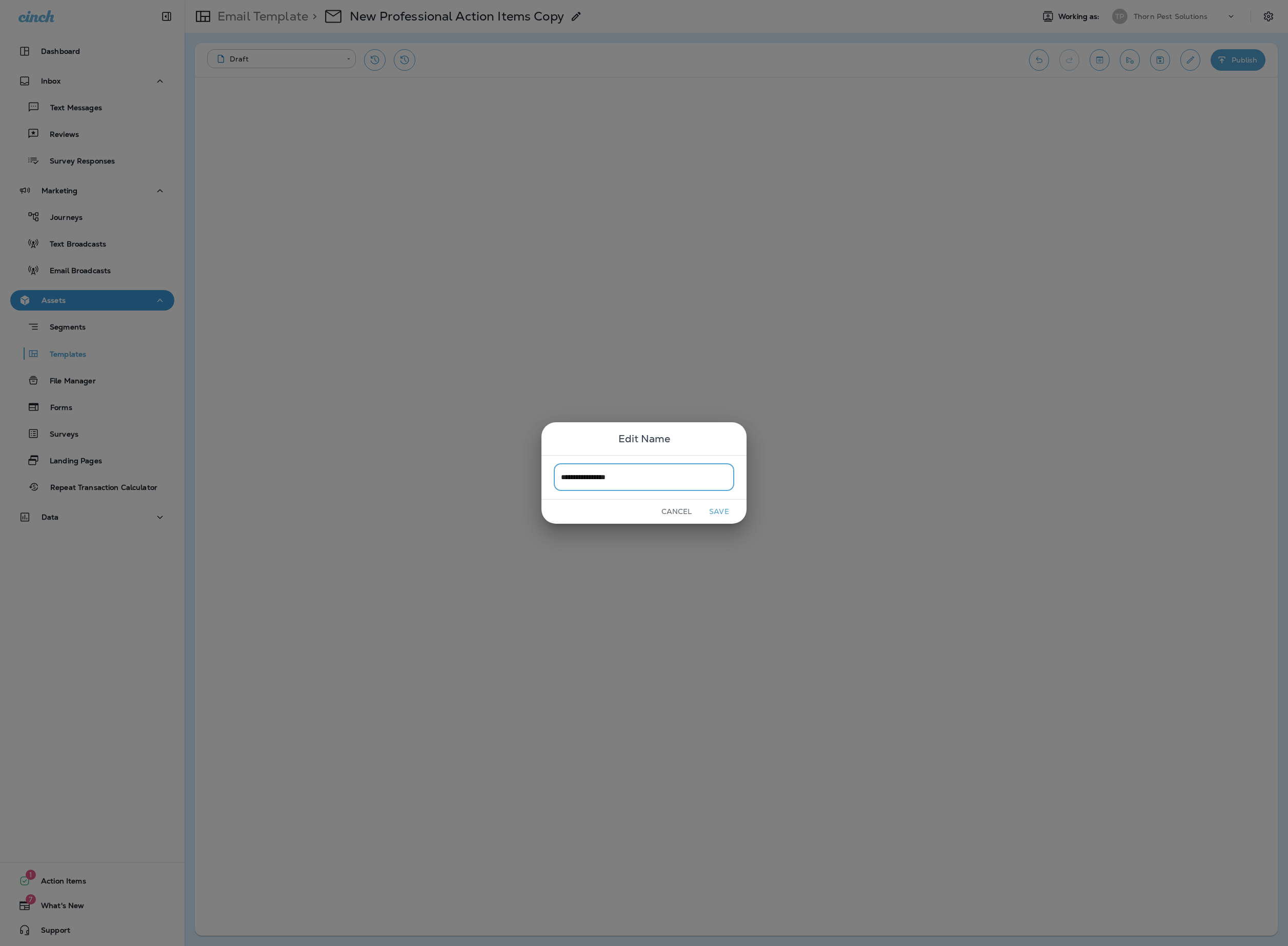
type input "**********"
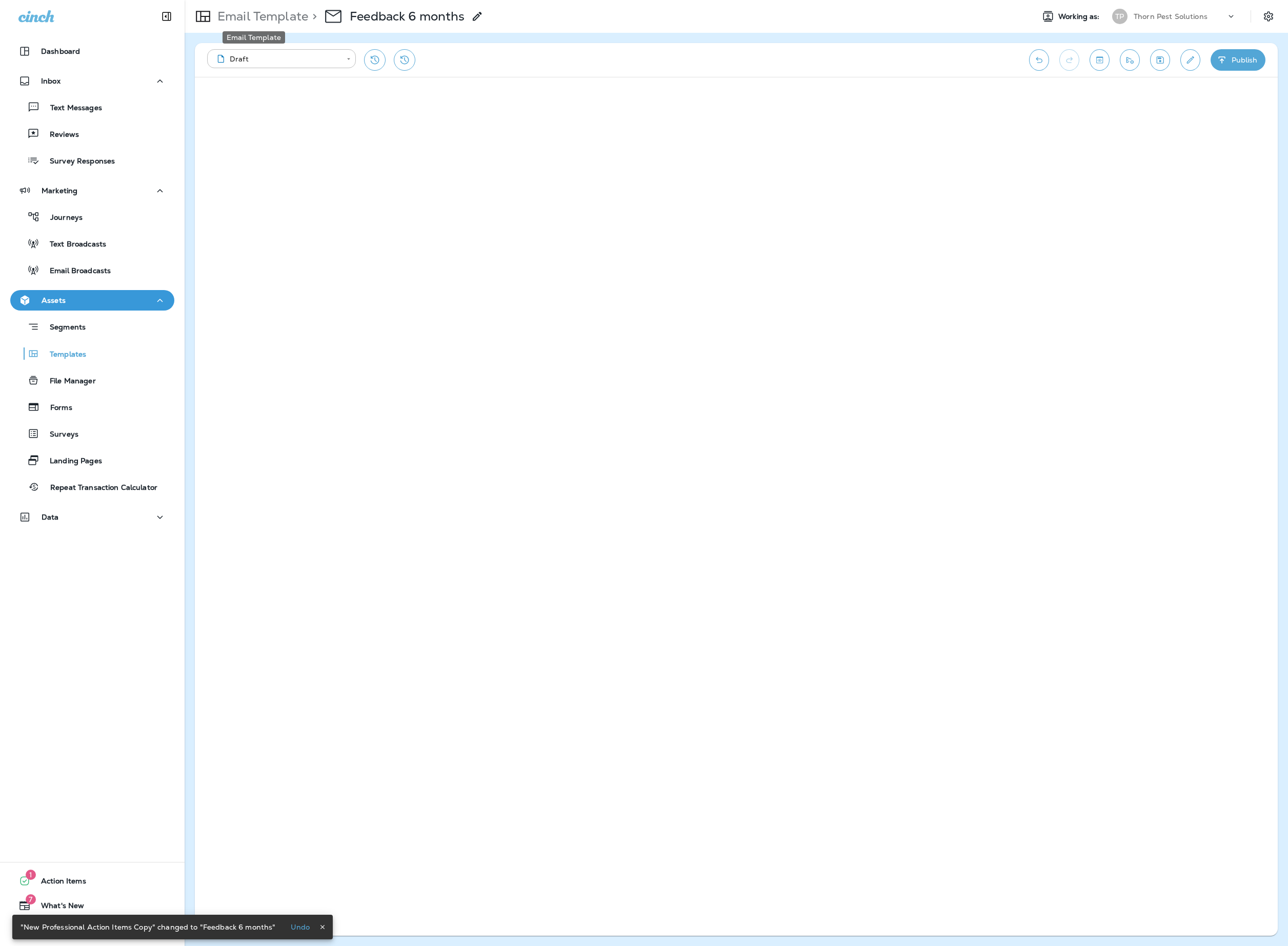
click at [268, 12] on p "Email Template" at bounding box center [261, 16] width 95 height 16
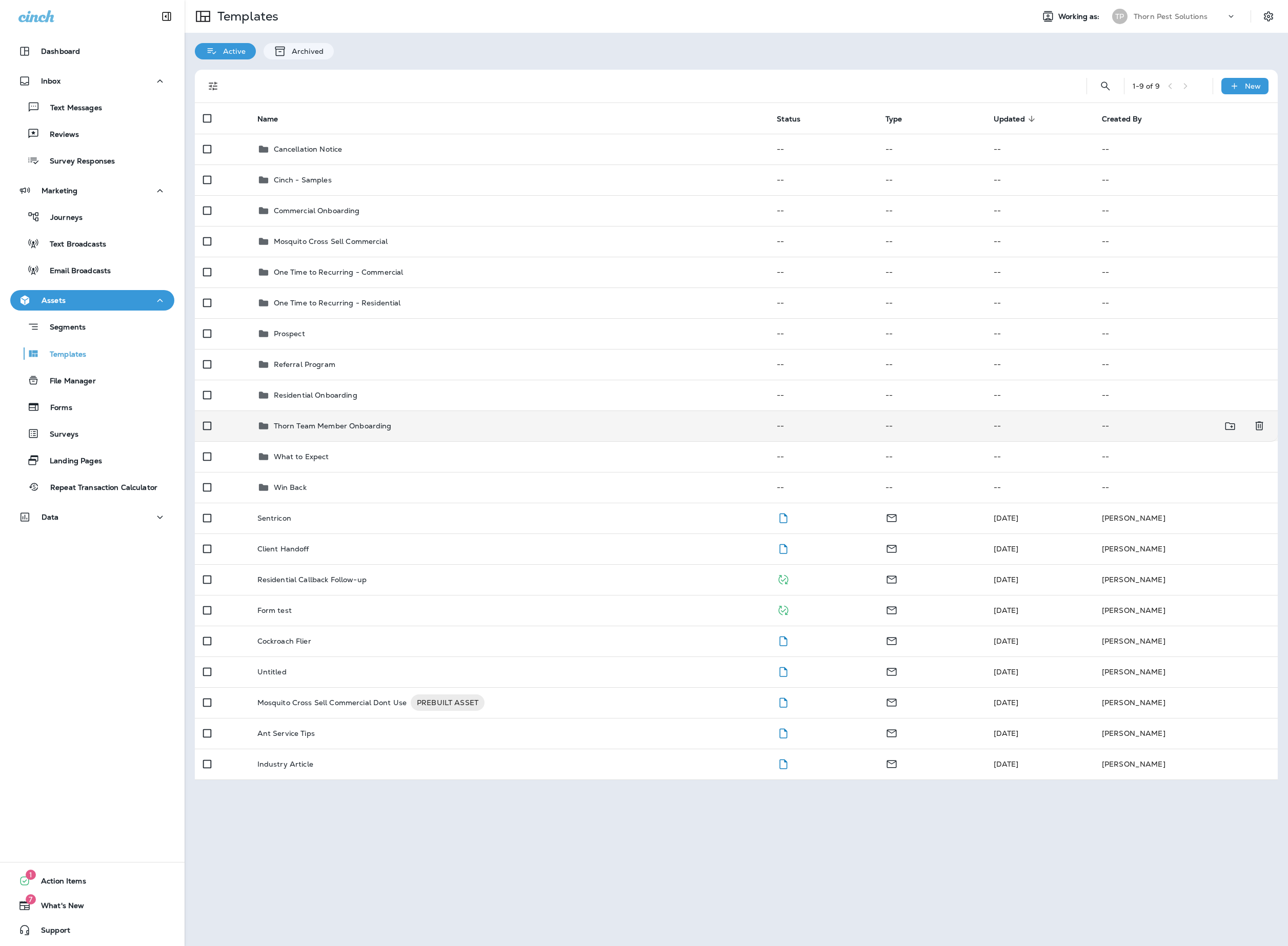
click at [390, 430] on p "Thorn Team Member Onboarding" at bounding box center [333, 426] width 118 height 9
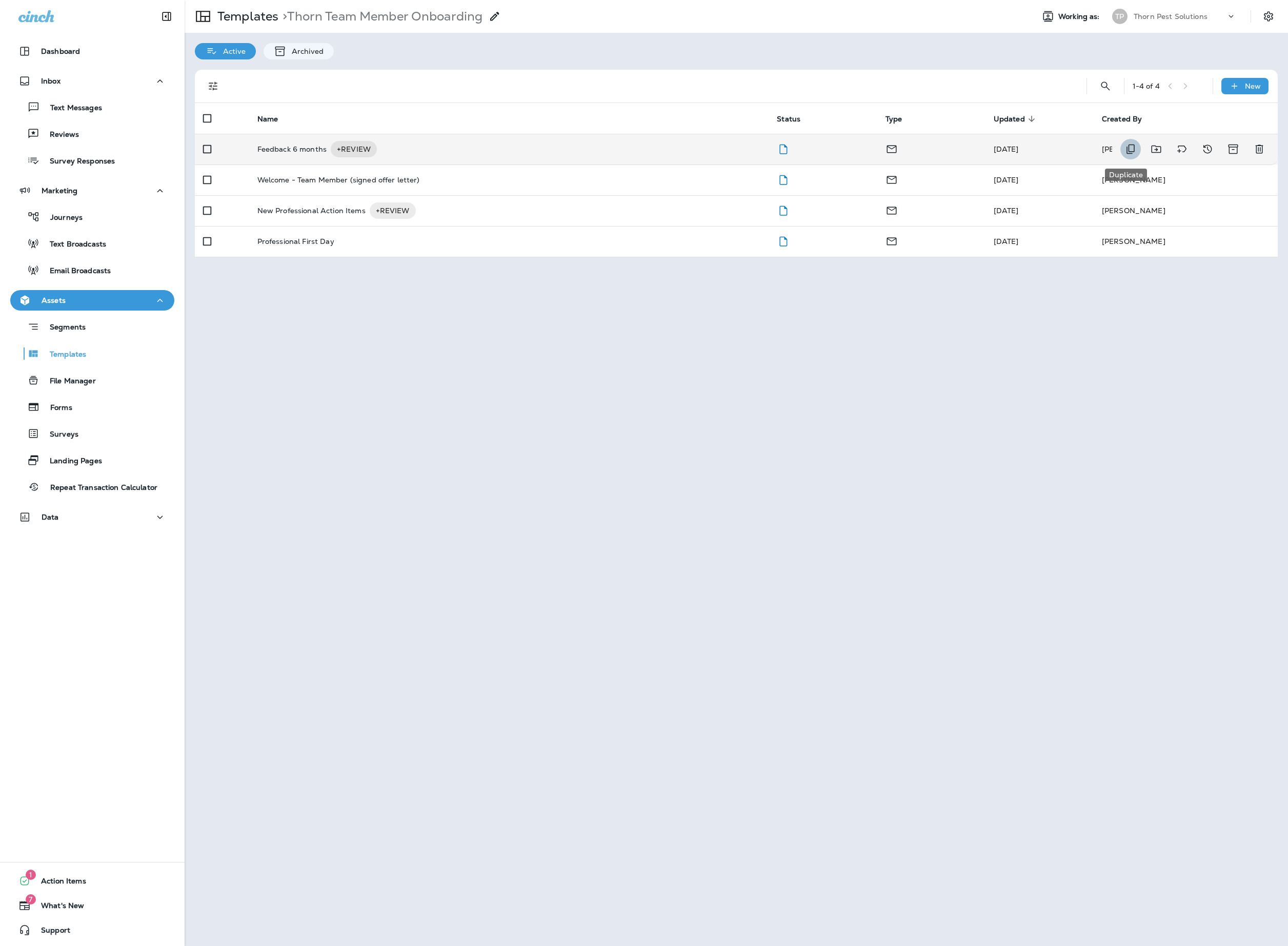
click at [1133, 148] on icon "Duplicate" at bounding box center [1130, 149] width 12 height 12
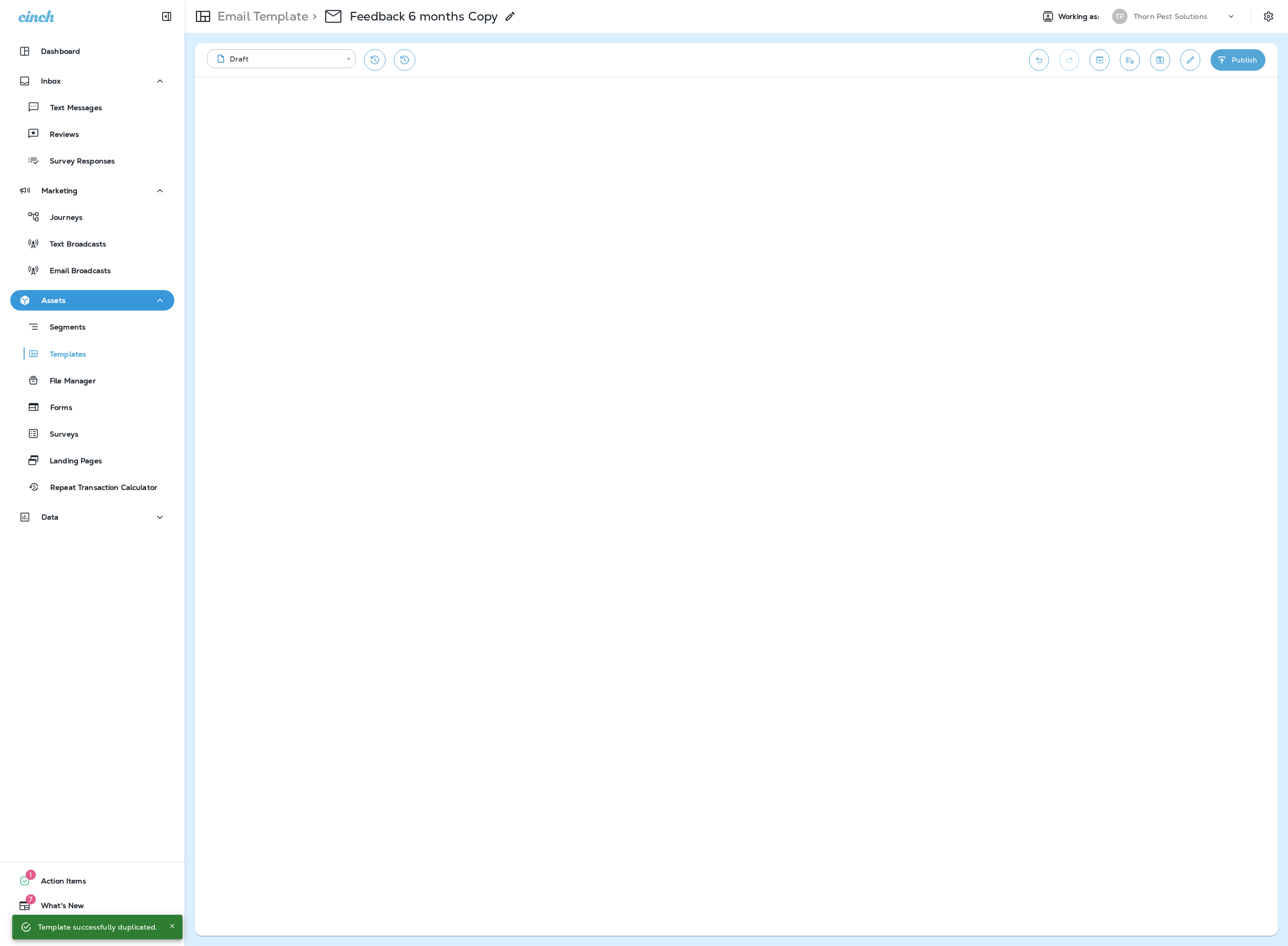
click at [515, 10] on icon at bounding box center [510, 16] width 12 height 12
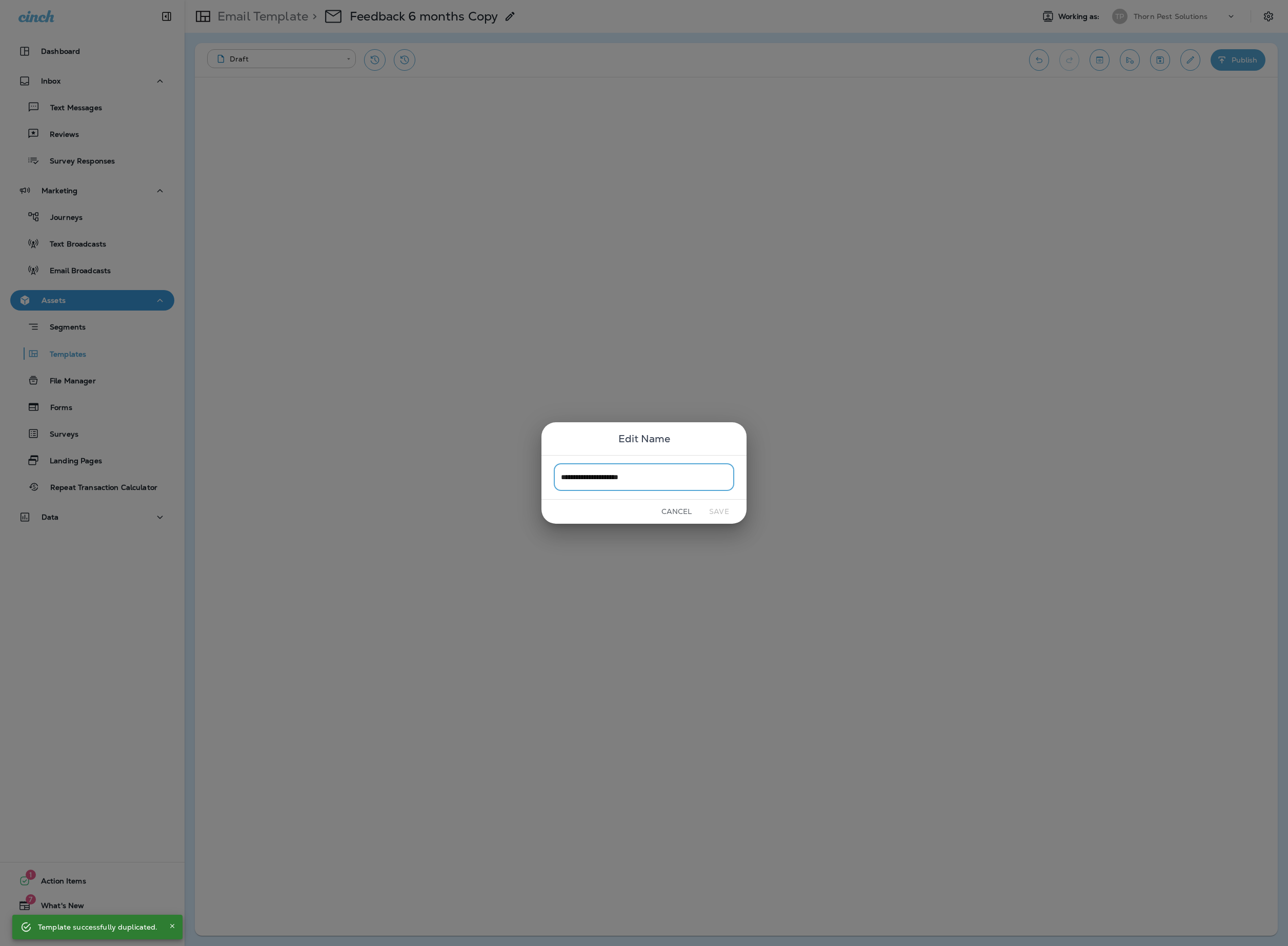
drag, startPoint x: 611, startPoint y: 482, endPoint x: 653, endPoint y: 477, distance: 42.3
click at [611, 482] on input "**********" at bounding box center [644, 478] width 180 height 27
drag, startPoint x: 689, startPoint y: 475, endPoint x: 553, endPoint y: 468, distance: 136.2
click at [553, 468] on div "**********" at bounding box center [644, 477] width 205 height 45
type input "*******"
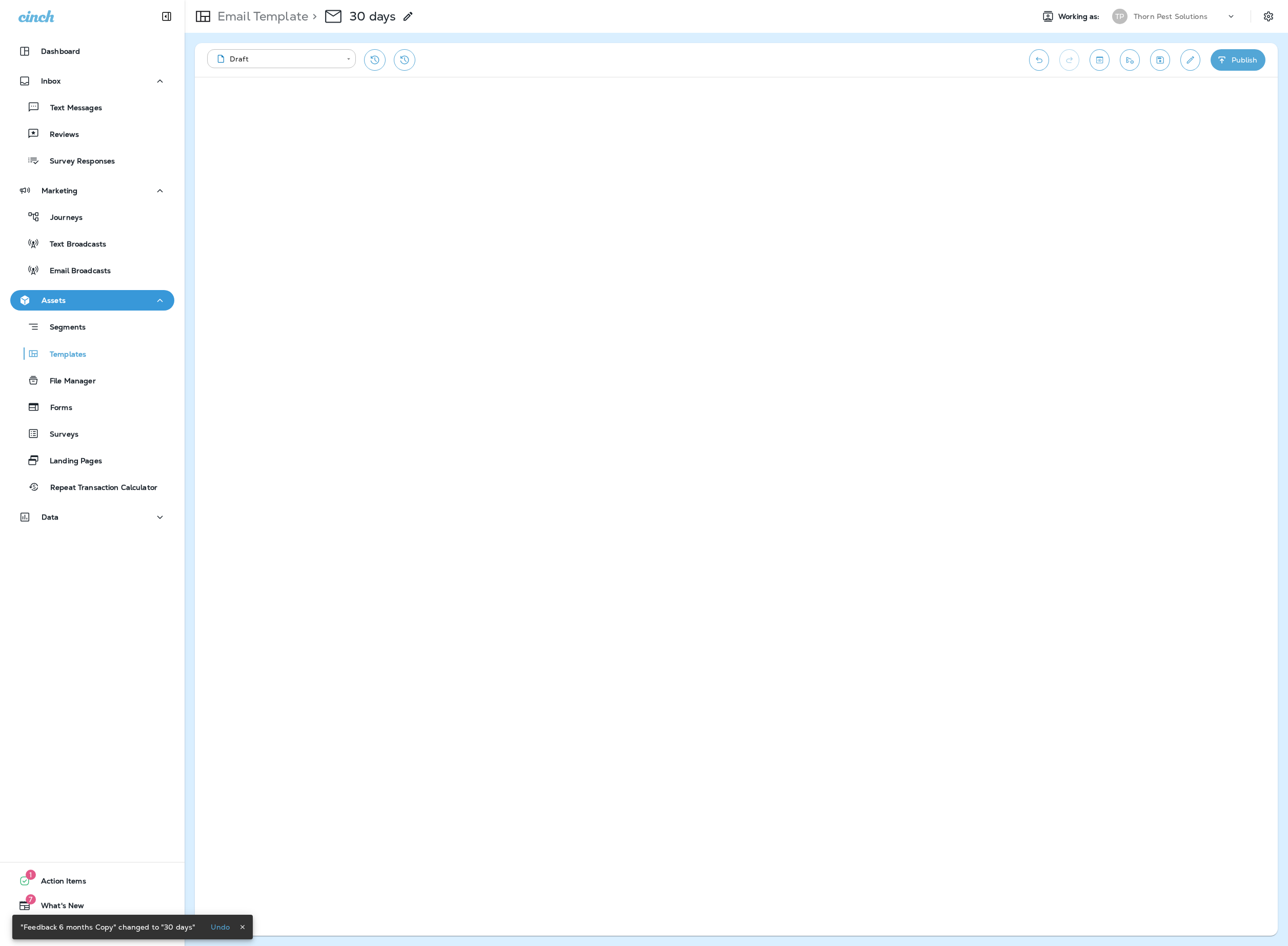
click at [862, 53] on div "**********" at bounding box center [613, 60] width 812 height 21
click at [1155, 60] on icon "Save" at bounding box center [1160, 60] width 11 height 10
click at [1155, 55] on icon "Save" at bounding box center [1160, 60] width 11 height 10
click at [1094, 57] on icon "Toggle preview" at bounding box center [1099, 60] width 11 height 10
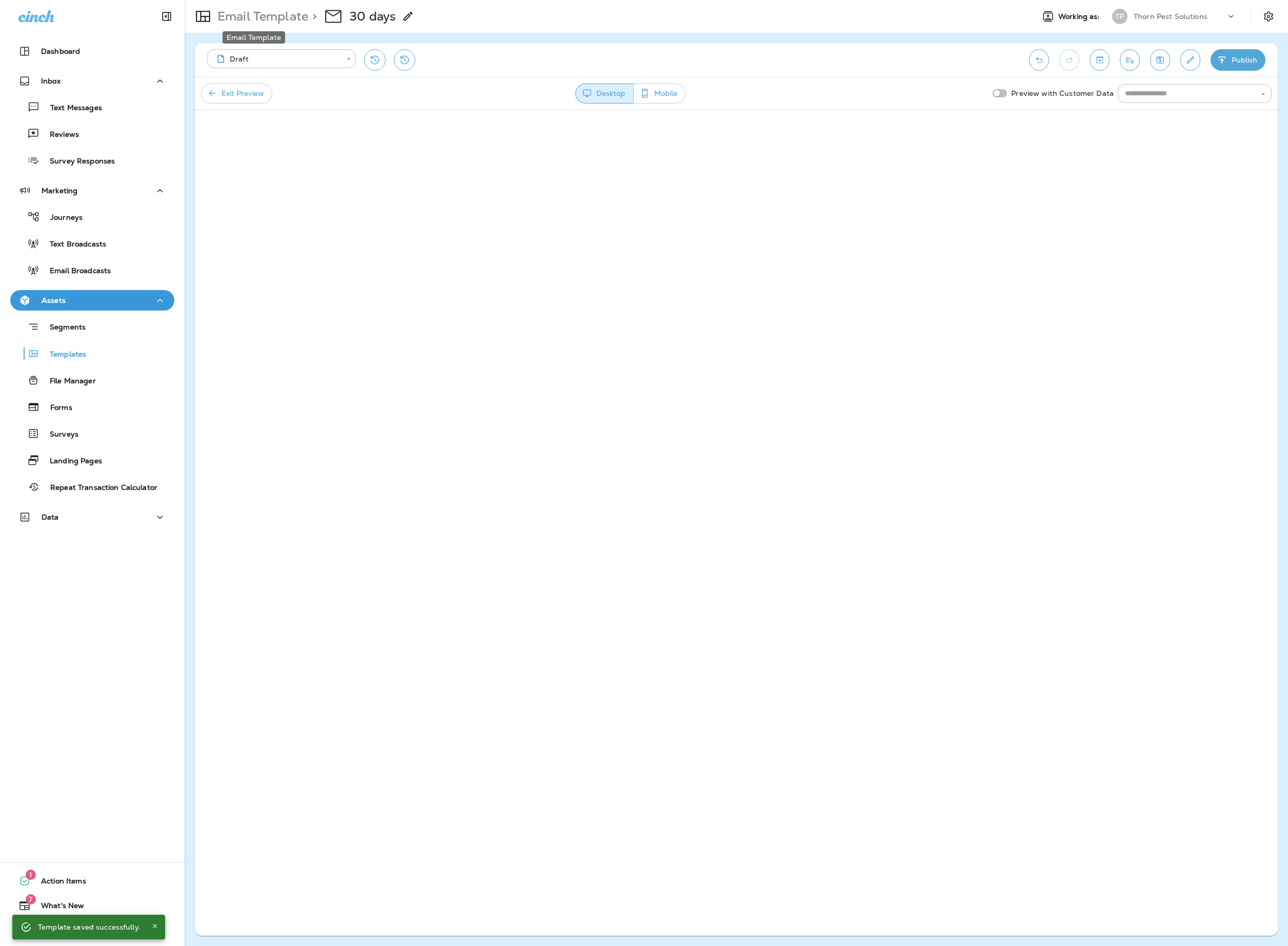
click at [233, 9] on p "Email Template" at bounding box center [261, 16] width 95 height 16
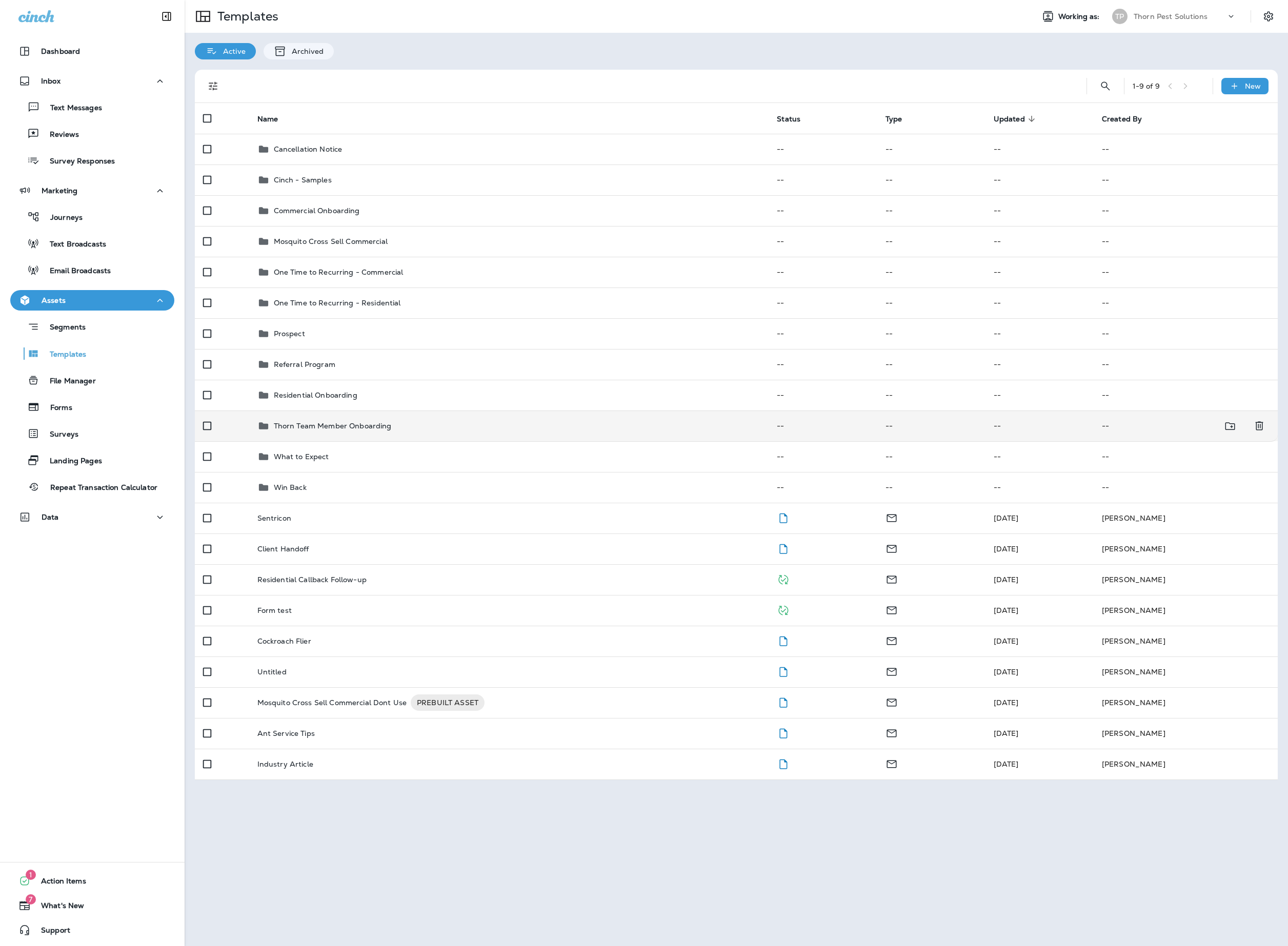
click at [443, 432] on div "Thorn Team Member Onboarding" at bounding box center [509, 426] width 503 height 12
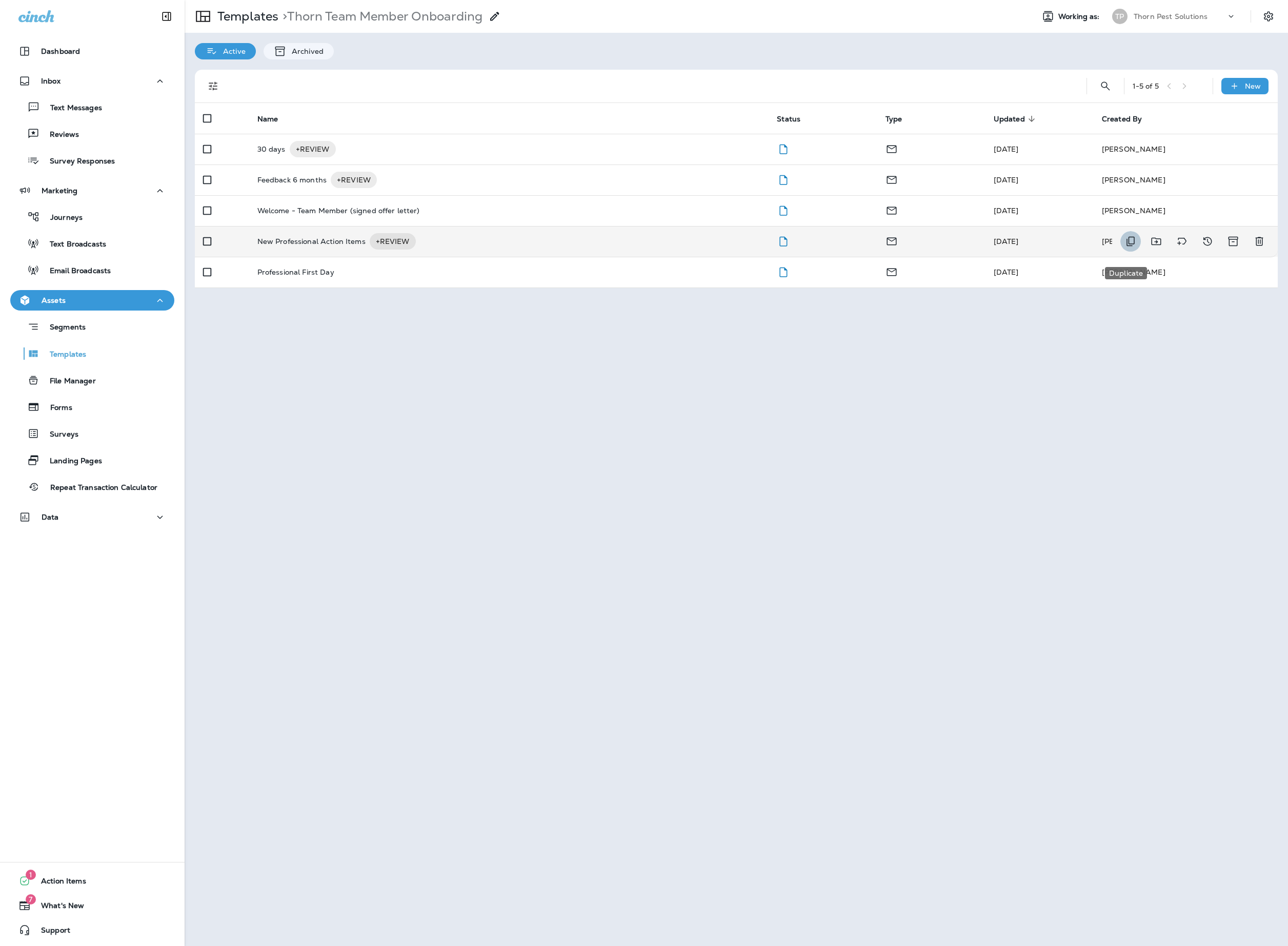
click at [1133, 248] on icon "Duplicate" at bounding box center [1130, 241] width 12 height 12
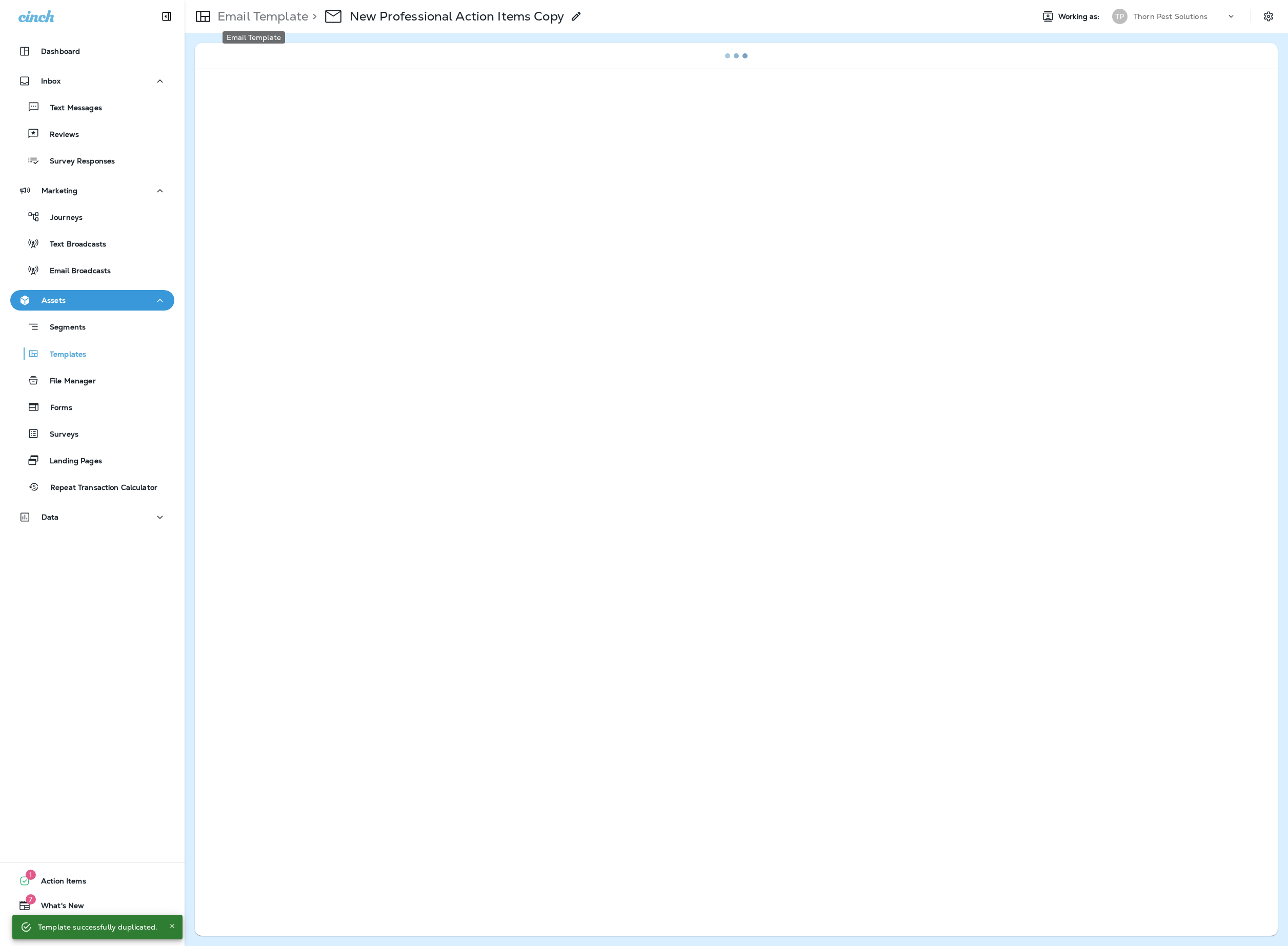
click at [258, 13] on p "Email Template" at bounding box center [261, 16] width 95 height 16
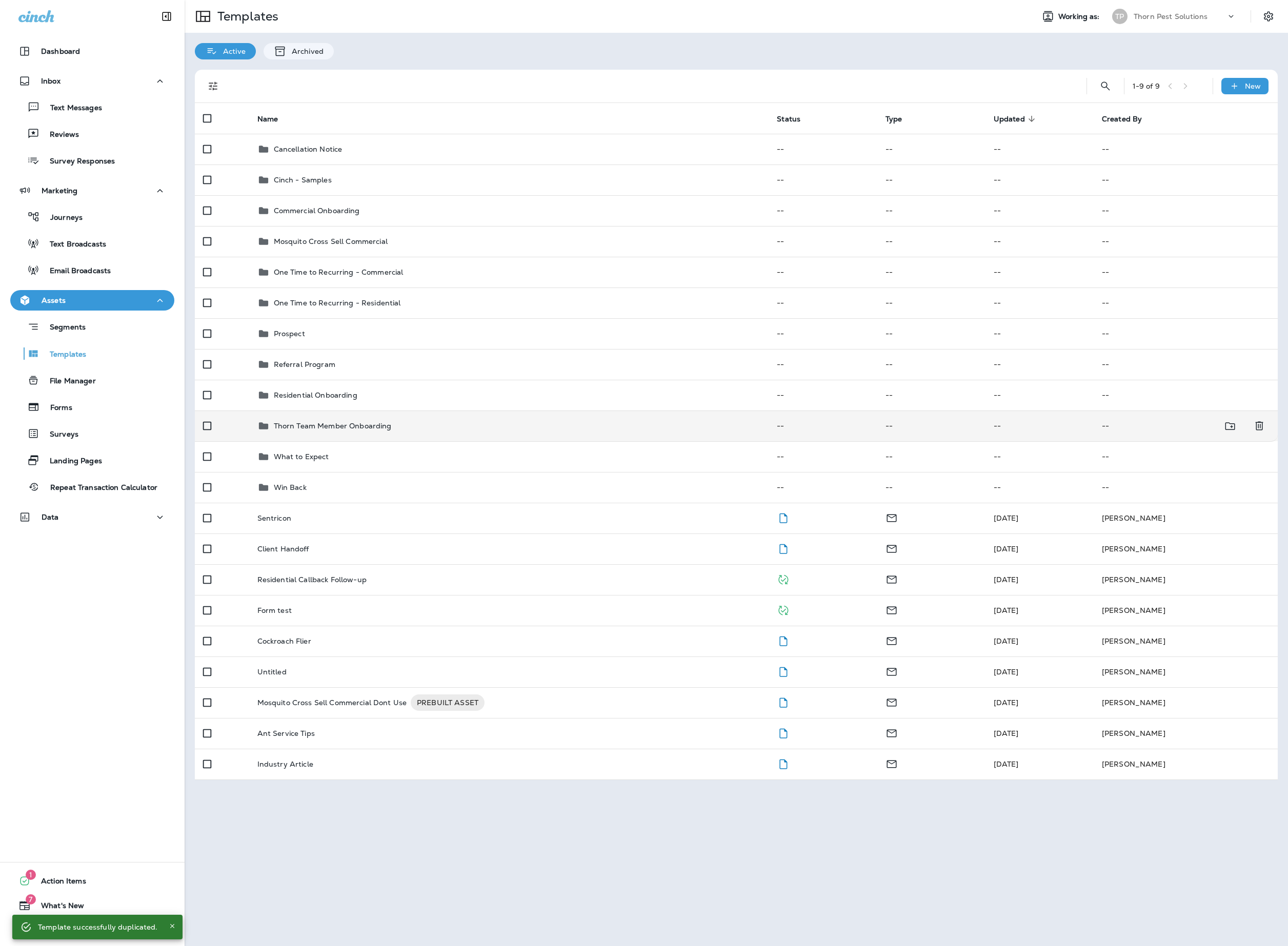
click at [454, 432] on div "Thorn Team Member Onboarding" at bounding box center [509, 426] width 503 height 12
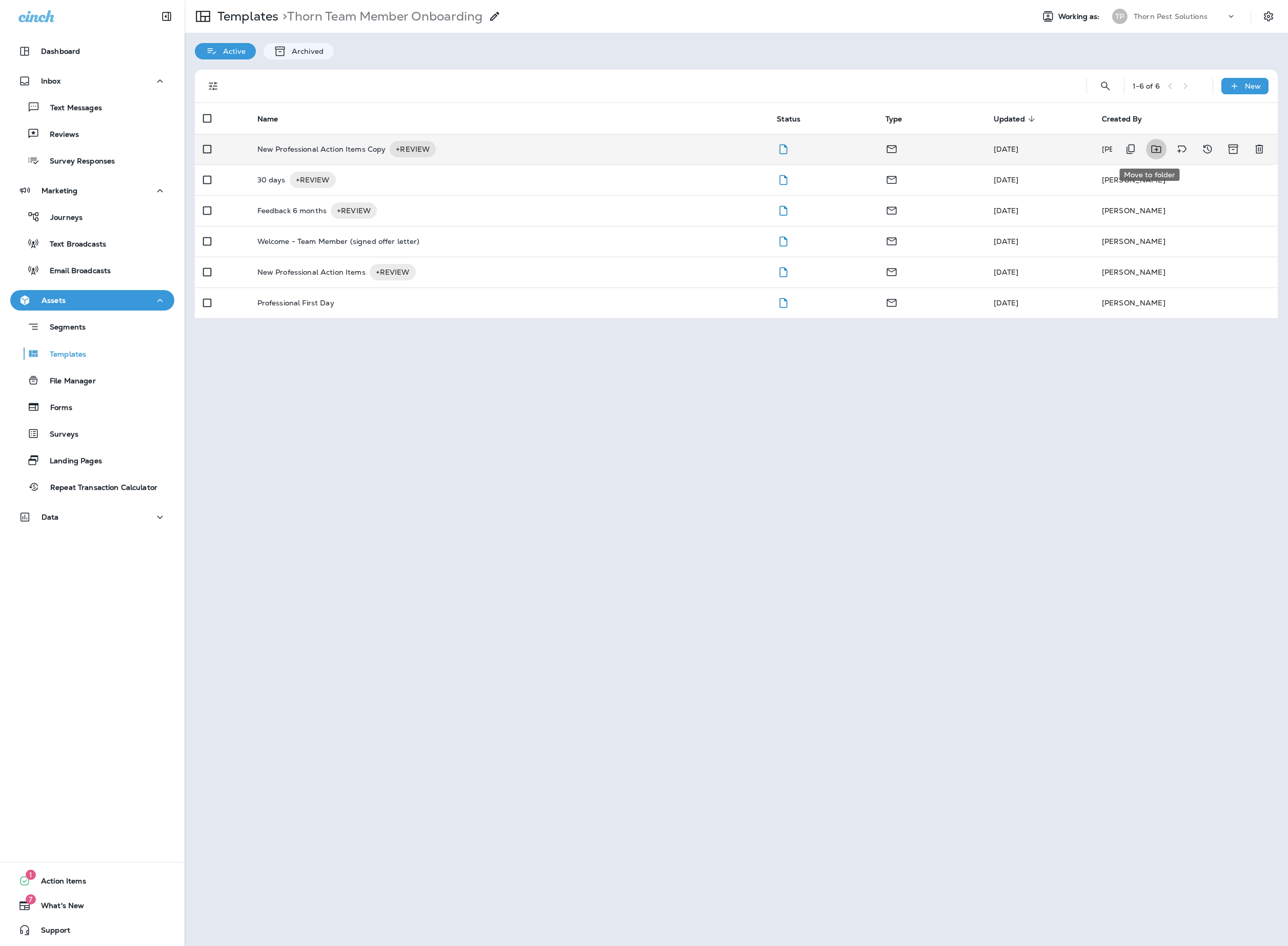
click at [1158, 150] on icon "Move to folder" at bounding box center [1156, 149] width 12 height 12
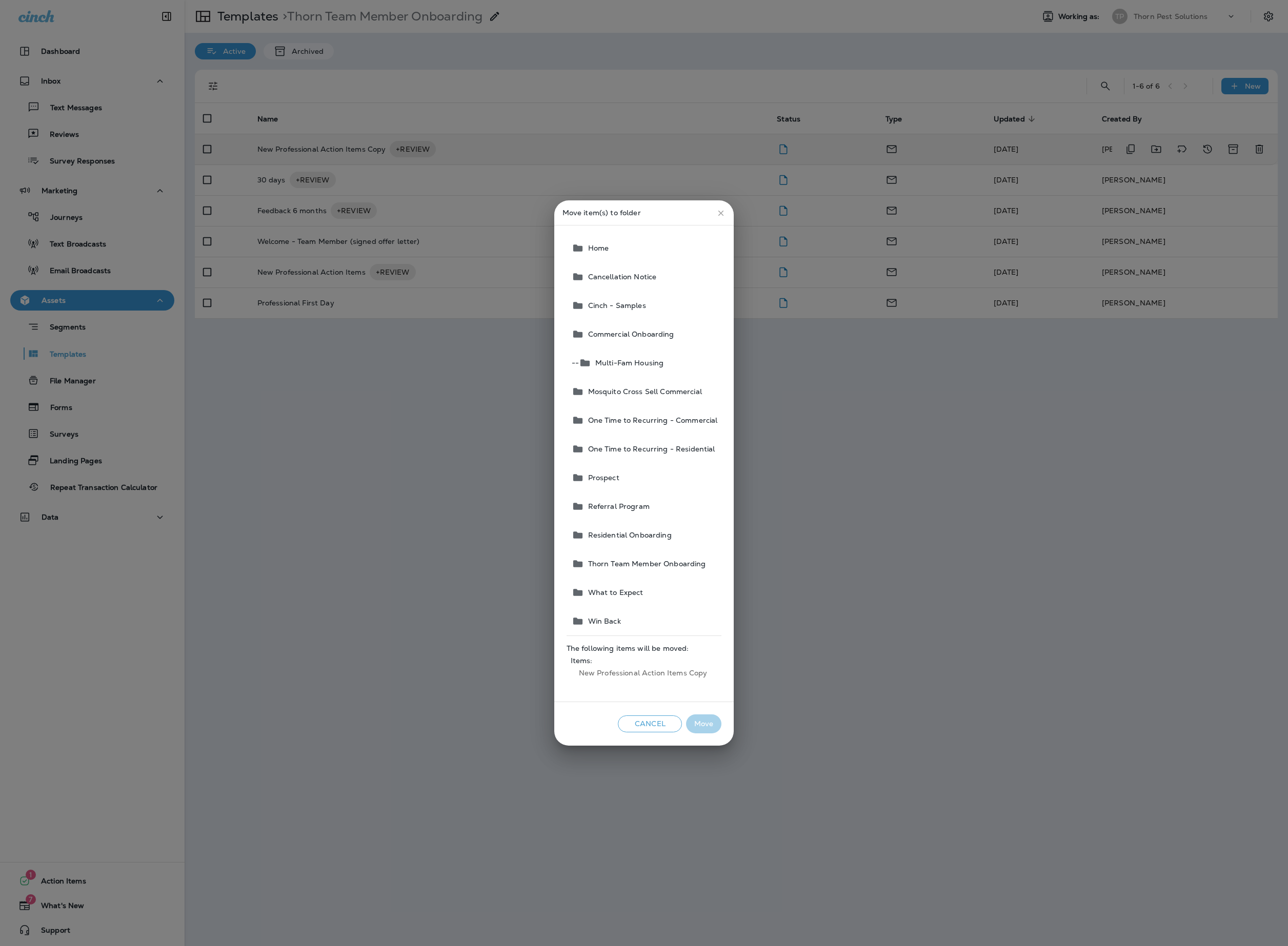
click at [606, 251] on button "Home" at bounding box center [645, 248] width 154 height 28
click at [721, 715] on button "Move" at bounding box center [704, 724] width 36 height 19
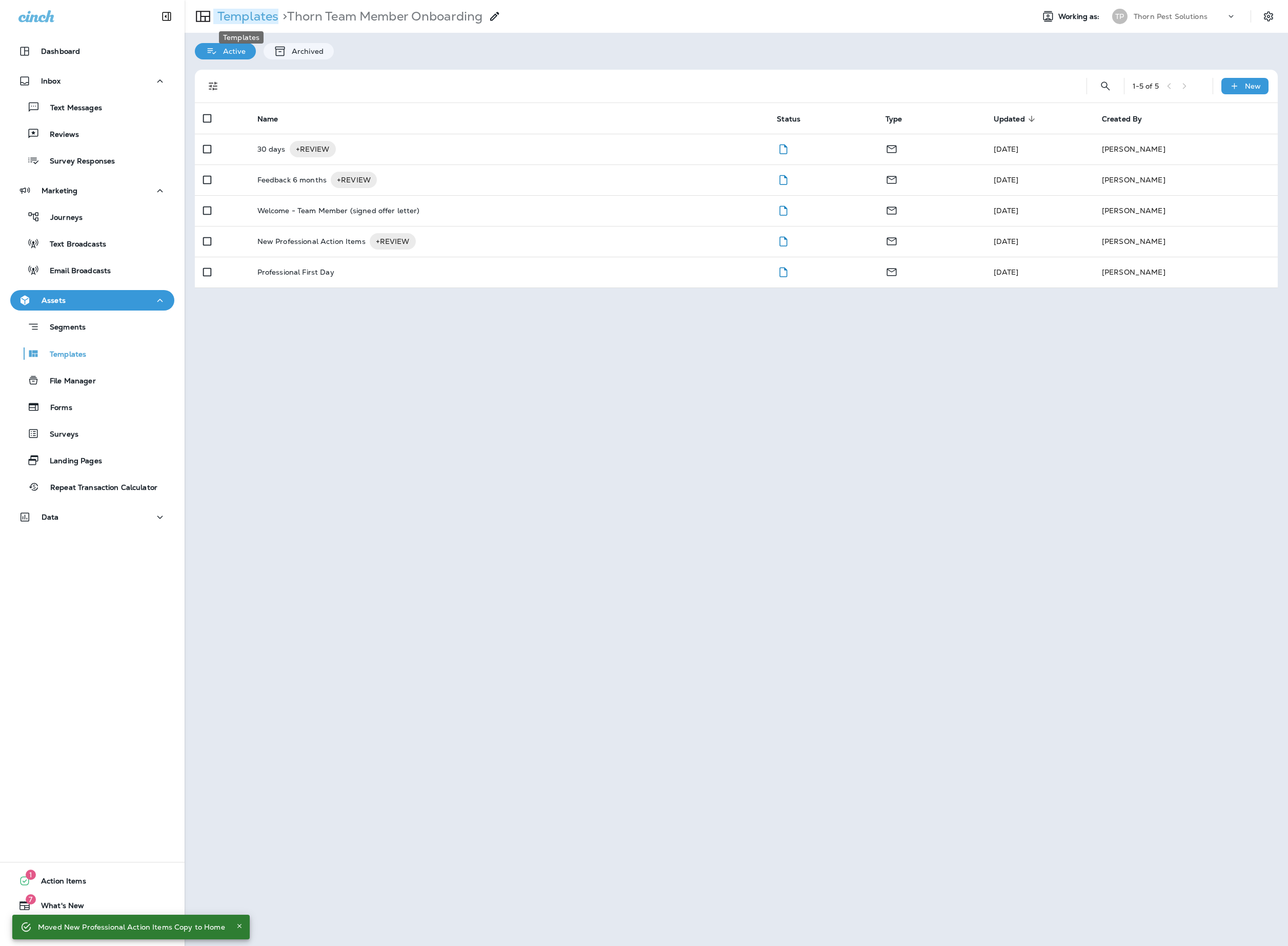
click at [256, 16] on p "Templates" at bounding box center [246, 16] width 65 height 16
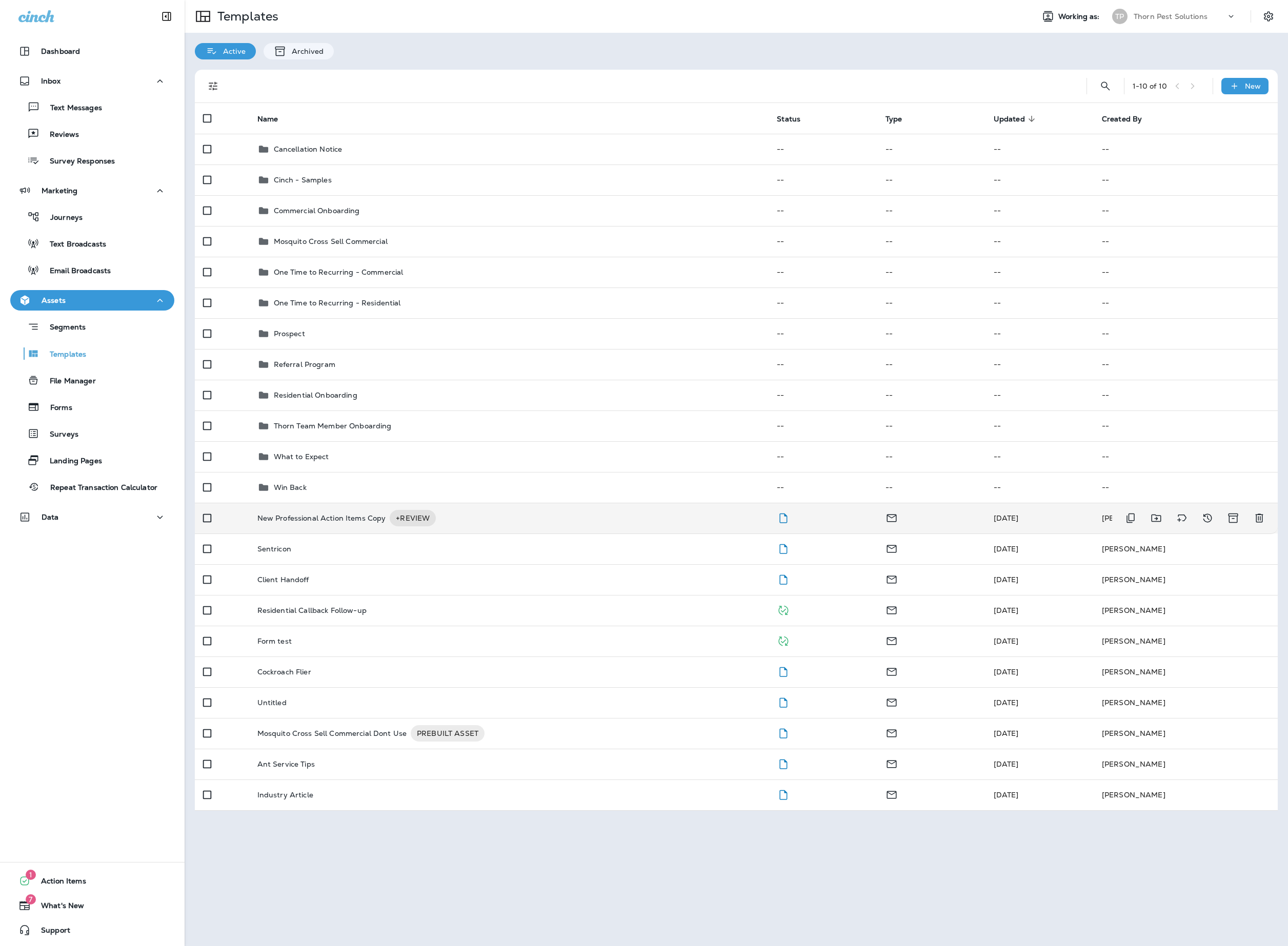
click at [734, 527] on div "New Professional Action Items Copy +REVIEW" at bounding box center [509, 518] width 503 height 16
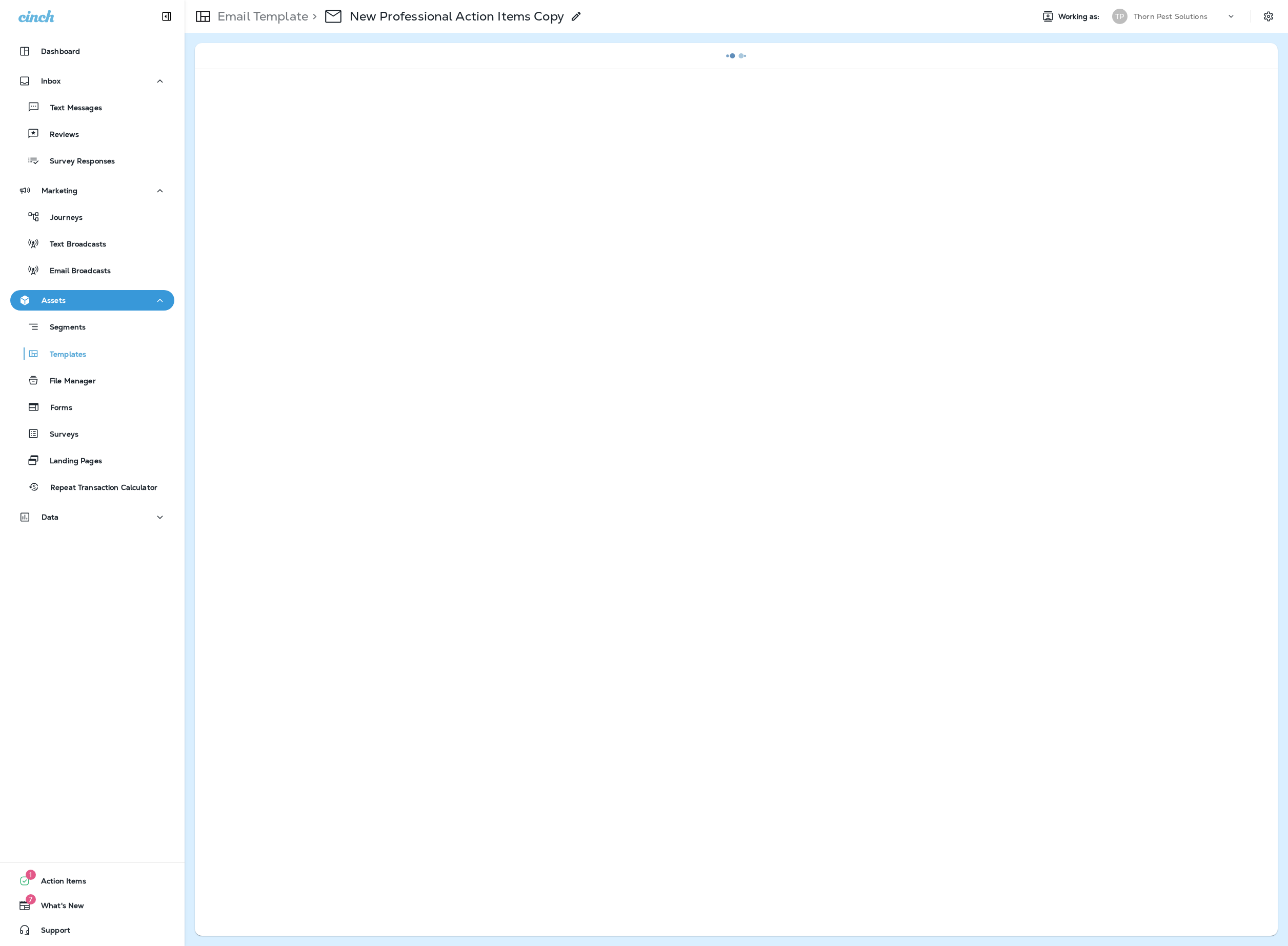
click at [583, 16] on icon at bounding box center [576, 16] width 12 height 12
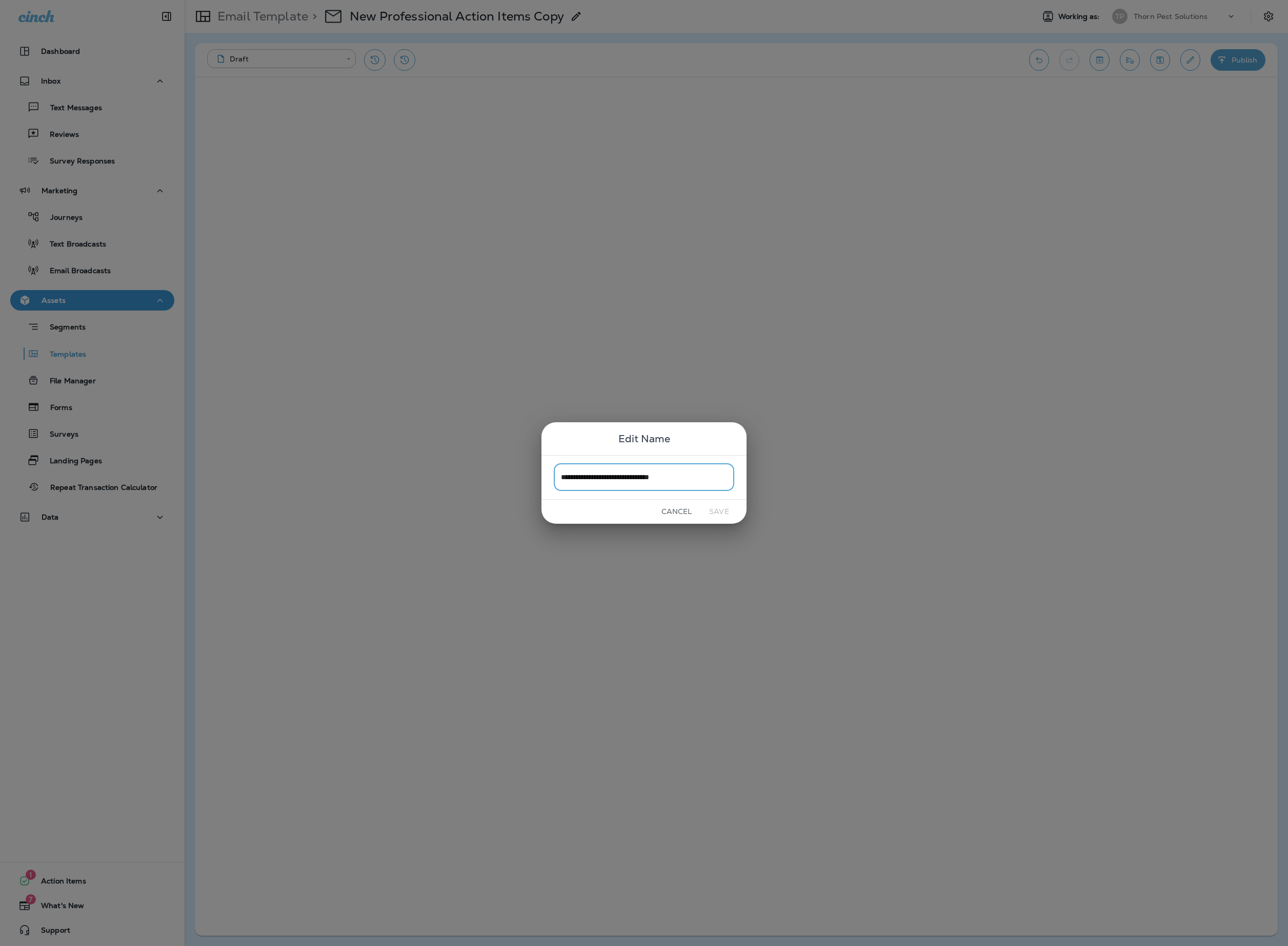
click at [660, 484] on input "**********" at bounding box center [644, 478] width 180 height 27
drag, startPoint x: 560, startPoint y: 478, endPoint x: 751, endPoint y: 492, distance: 191.5
click at [751, 492] on div "**********" at bounding box center [644, 473] width 1288 height 946
type input "**********"
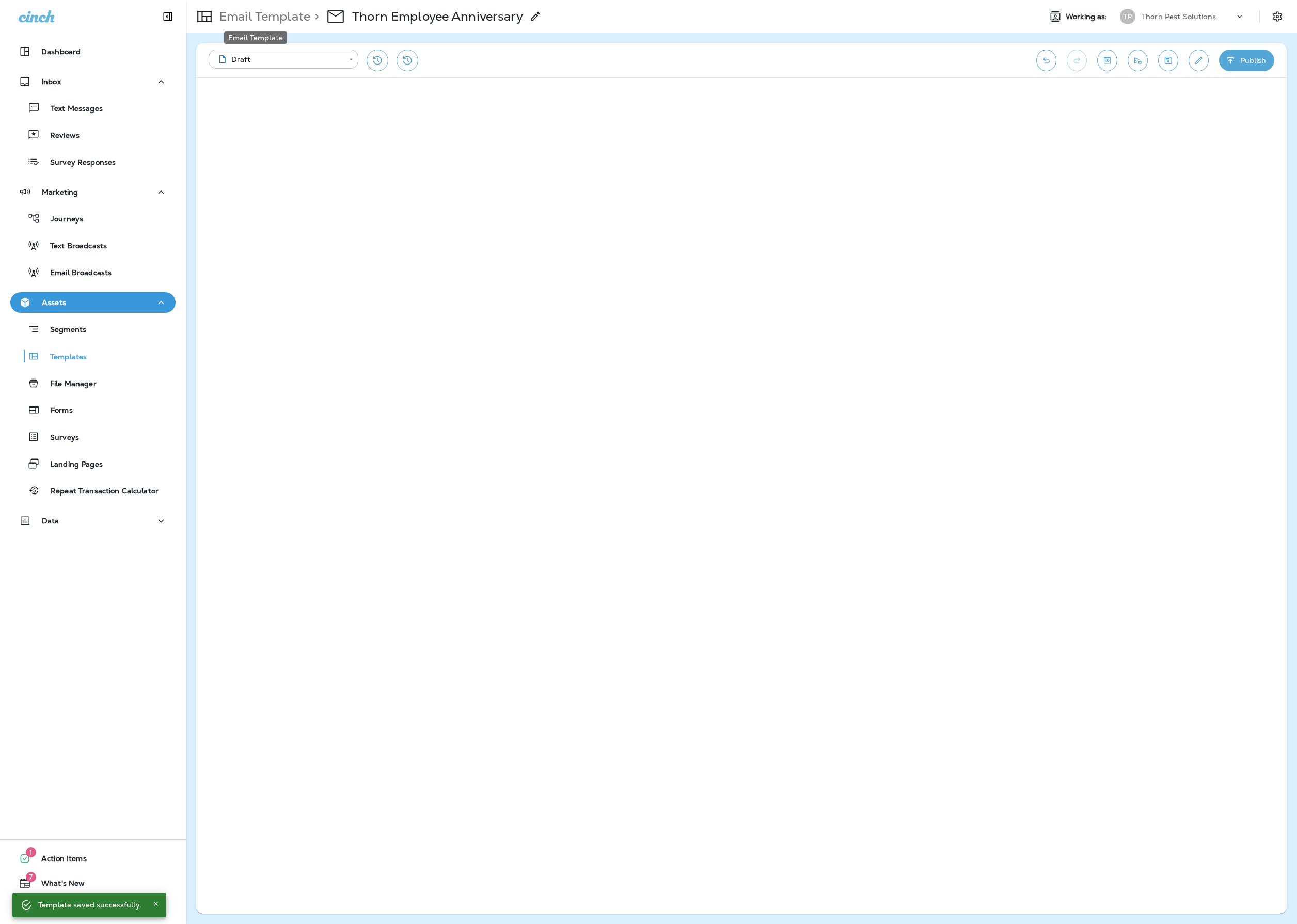
click at [267, 10] on p "Email Template" at bounding box center [262, 16] width 96 height 16
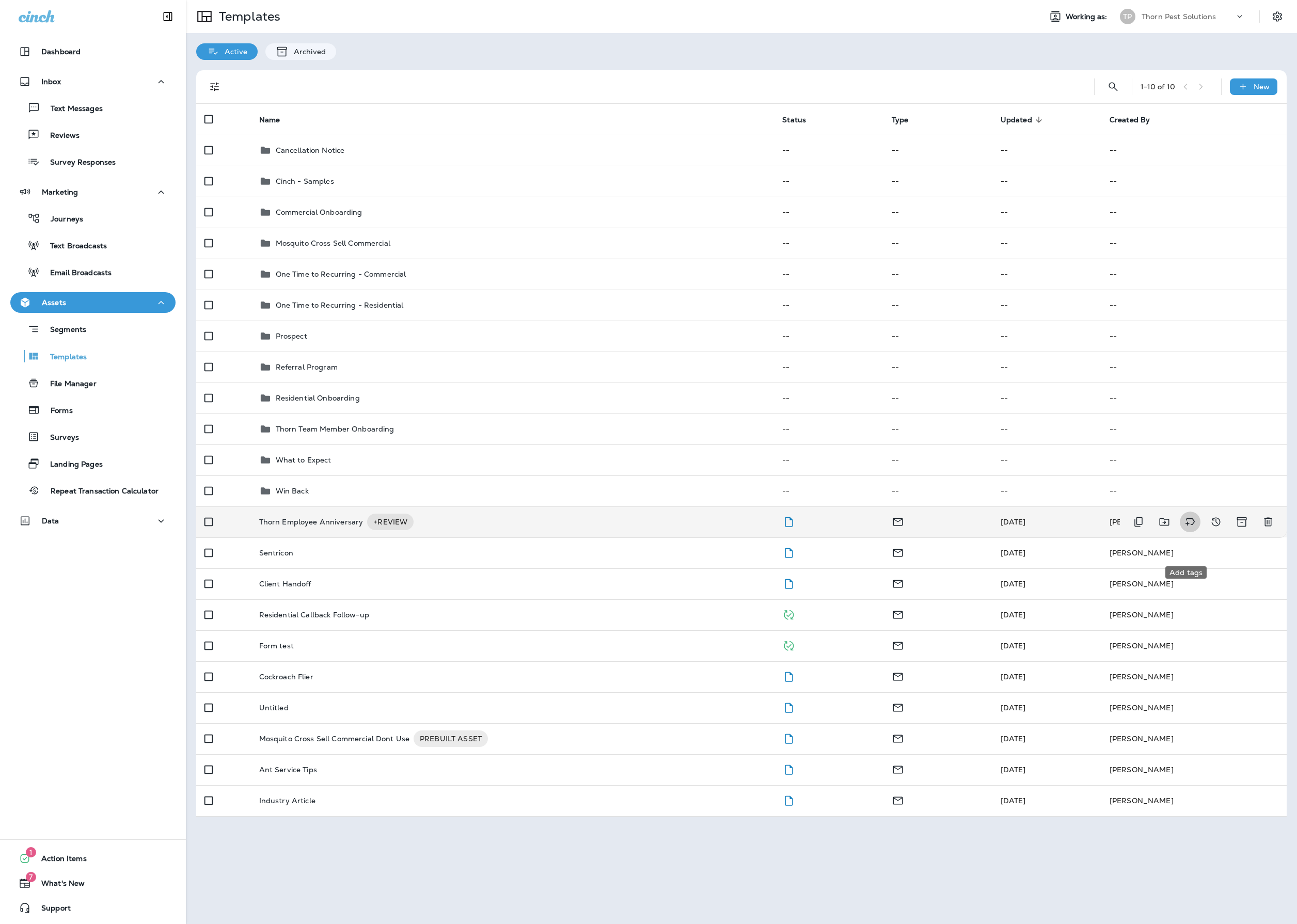
click at [1188, 528] on icon "Add tags" at bounding box center [1190, 522] width 12 height 12
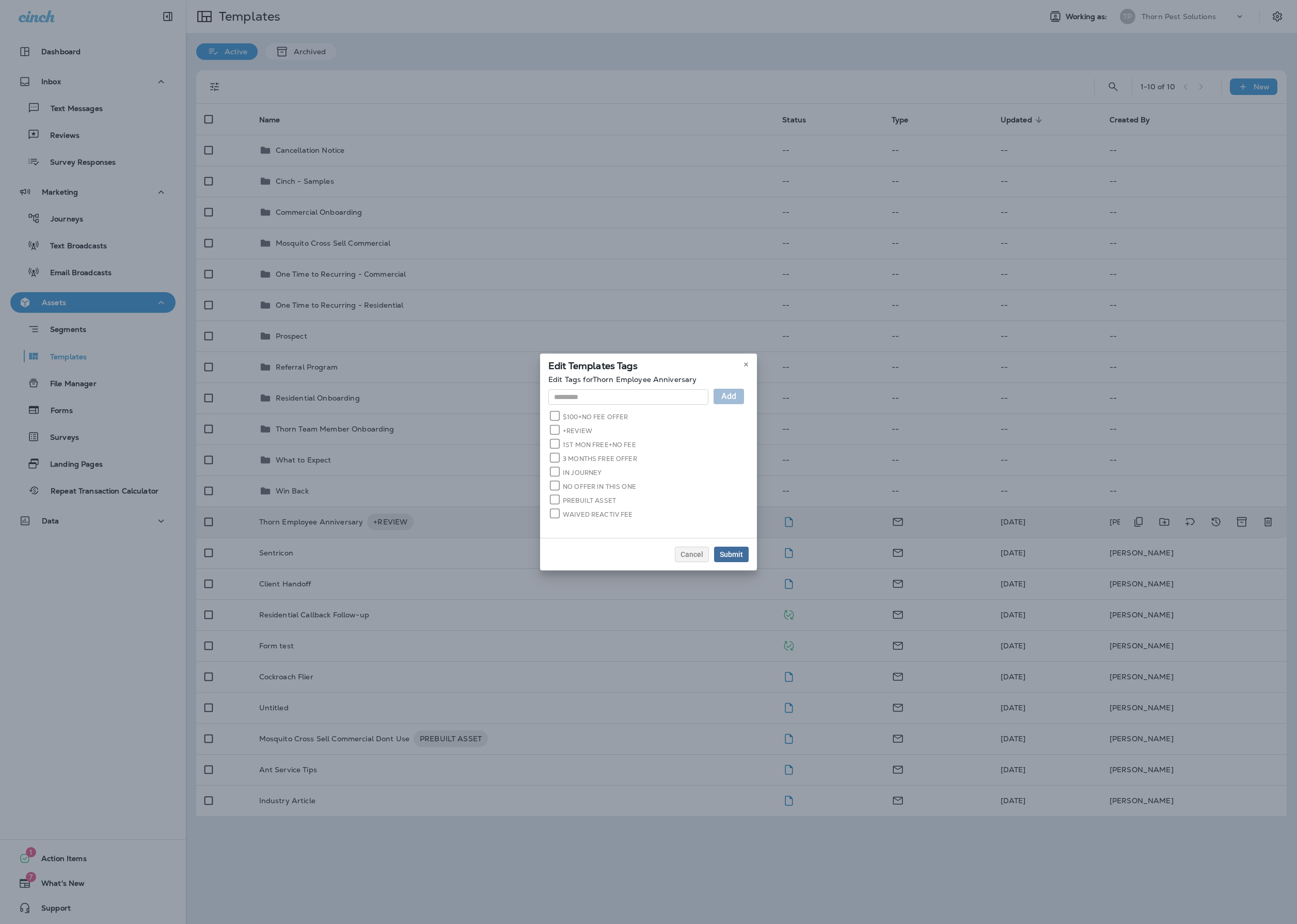
click at [743, 558] on div "Submit" at bounding box center [731, 555] width 24 height 7
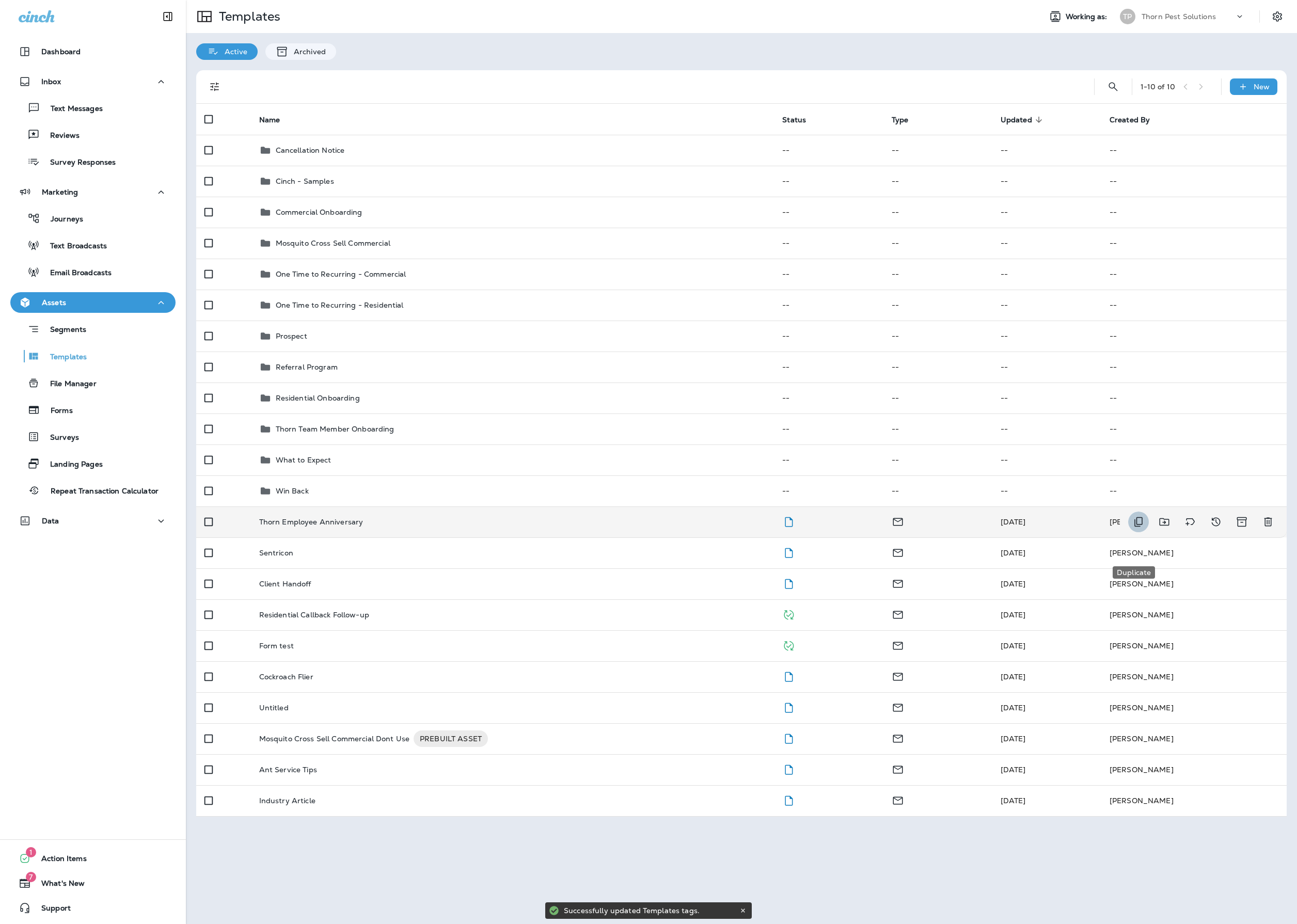
click at [1140, 528] on icon "Duplicate" at bounding box center [1138, 522] width 12 height 12
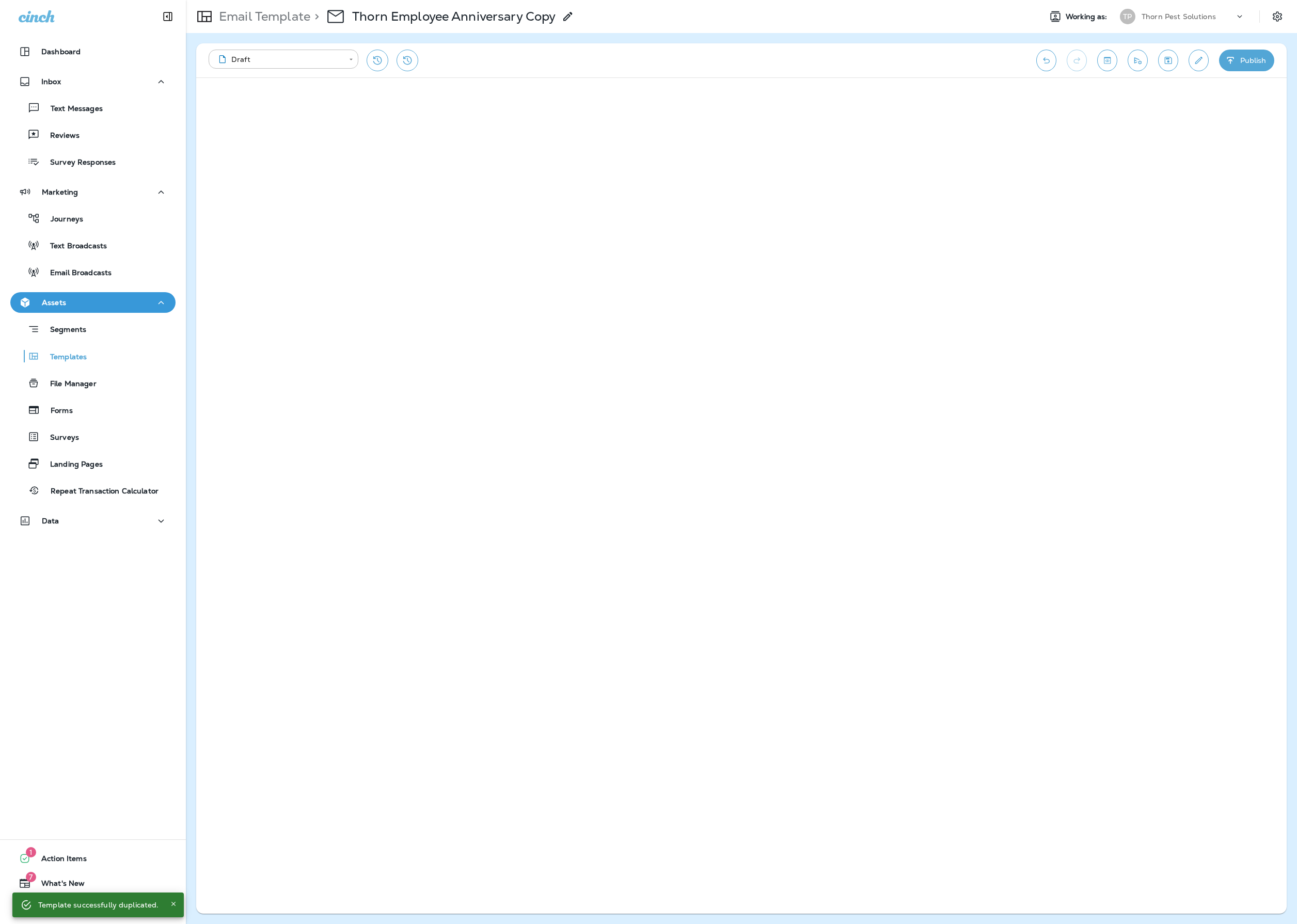
click at [574, 23] on icon at bounding box center [568, 16] width 12 height 12
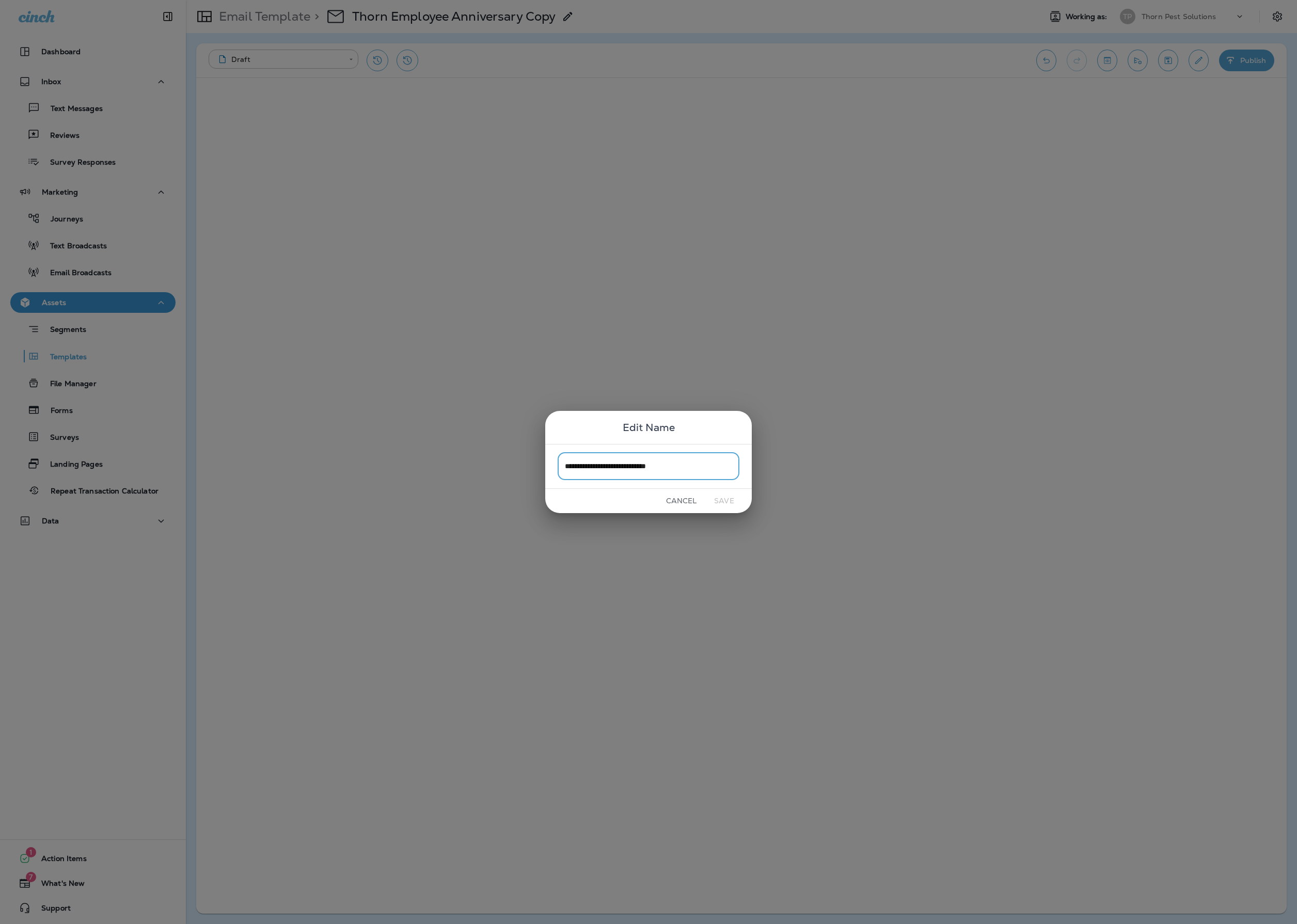
click at [618, 465] on input "**********" at bounding box center [648, 466] width 182 height 27
drag, startPoint x: 725, startPoint y: 467, endPoint x: 562, endPoint y: 457, distance: 163.3
click at [562, 457] on input "**********" at bounding box center [648, 466] width 182 height 27
type input "**********"
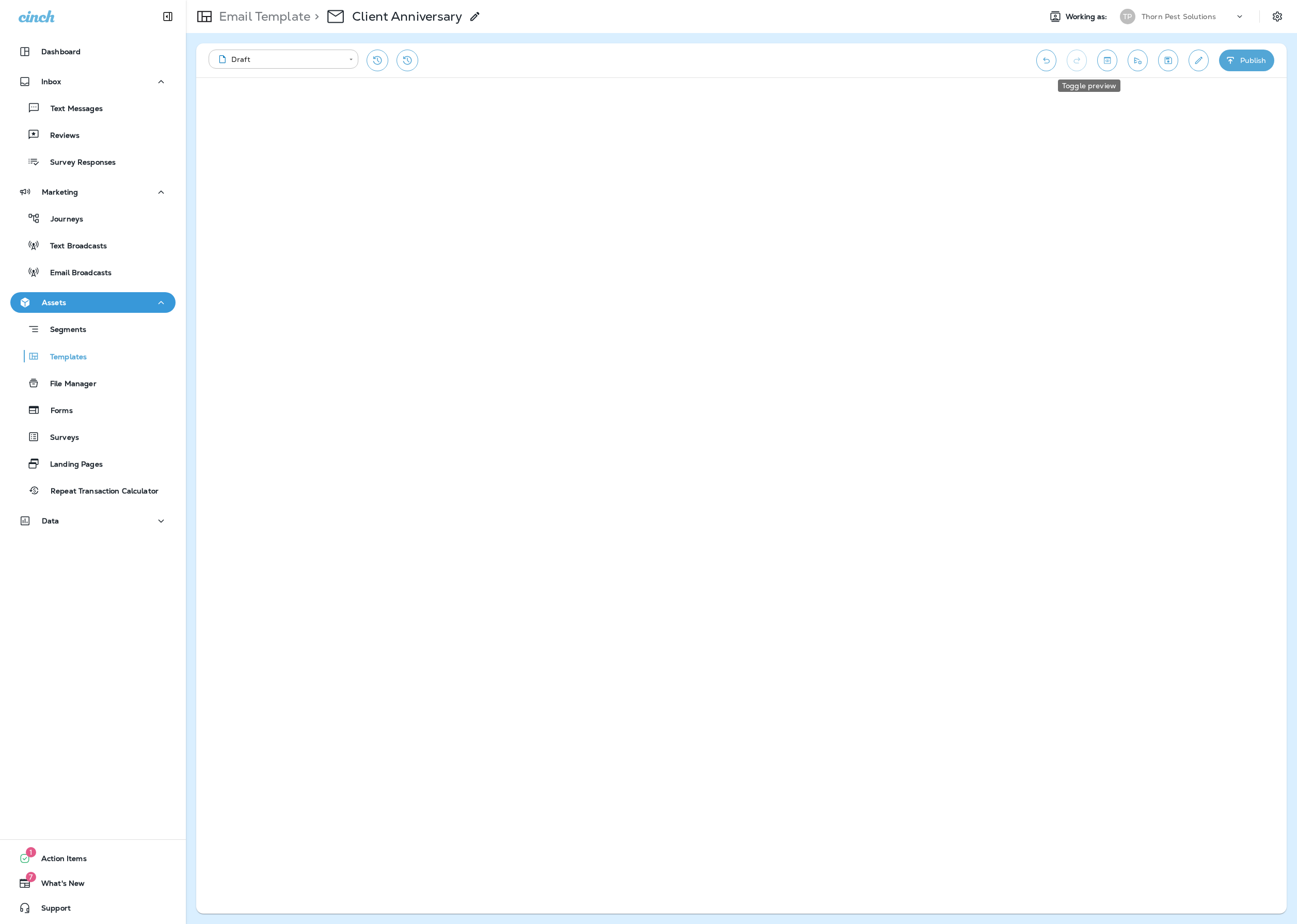
click at [1103, 56] on button "Toggle preview" at bounding box center [1108, 60] width 20 height 21
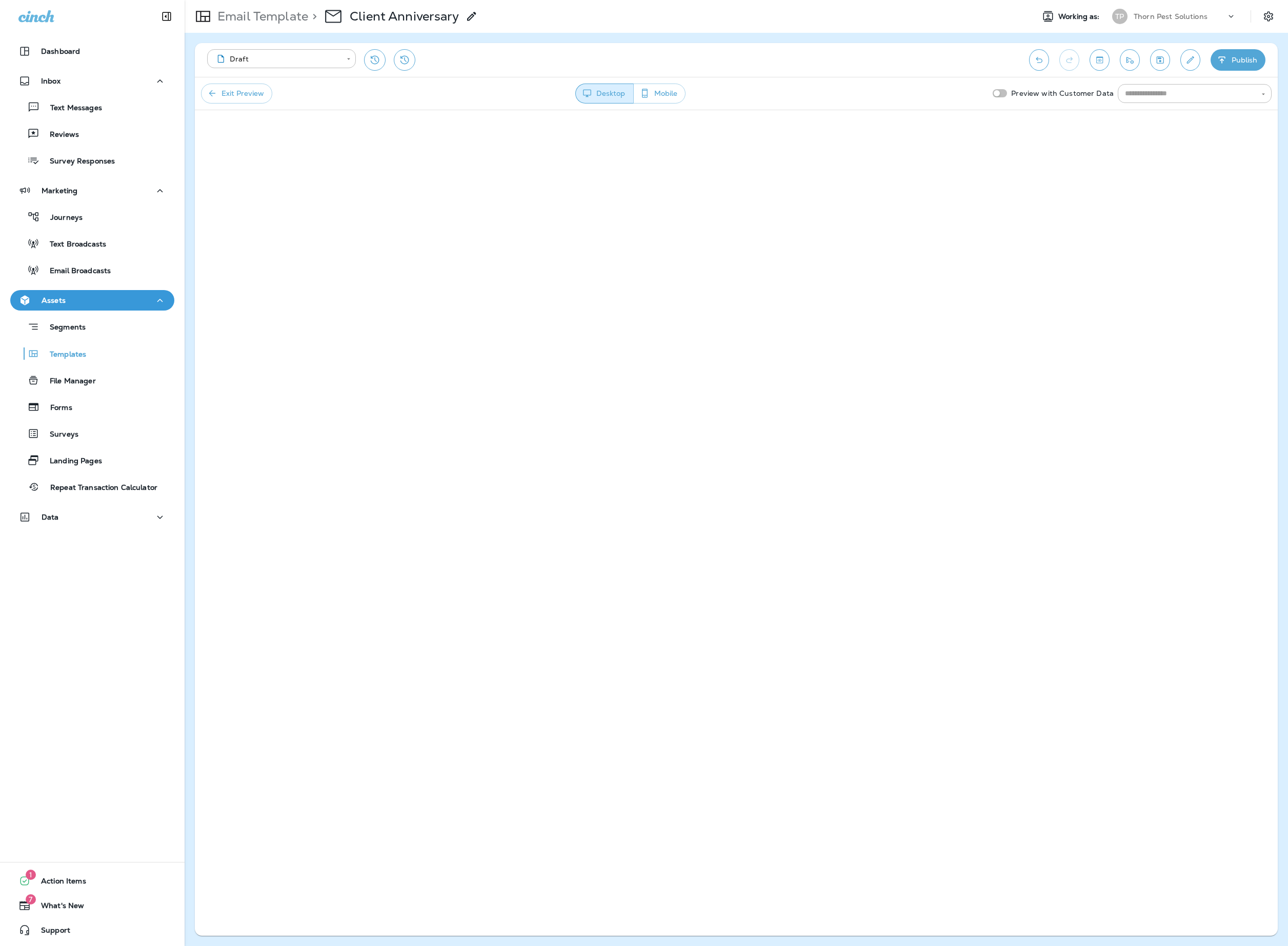
click at [44, 13] on icon at bounding box center [36, 16] width 36 height 12
click at [44, 18] on icon at bounding box center [36, 16] width 36 height 12
click at [265, 13] on p "Email Template" at bounding box center [261, 16] width 95 height 16
